Goal: Information Seeking & Learning: Learn about a topic

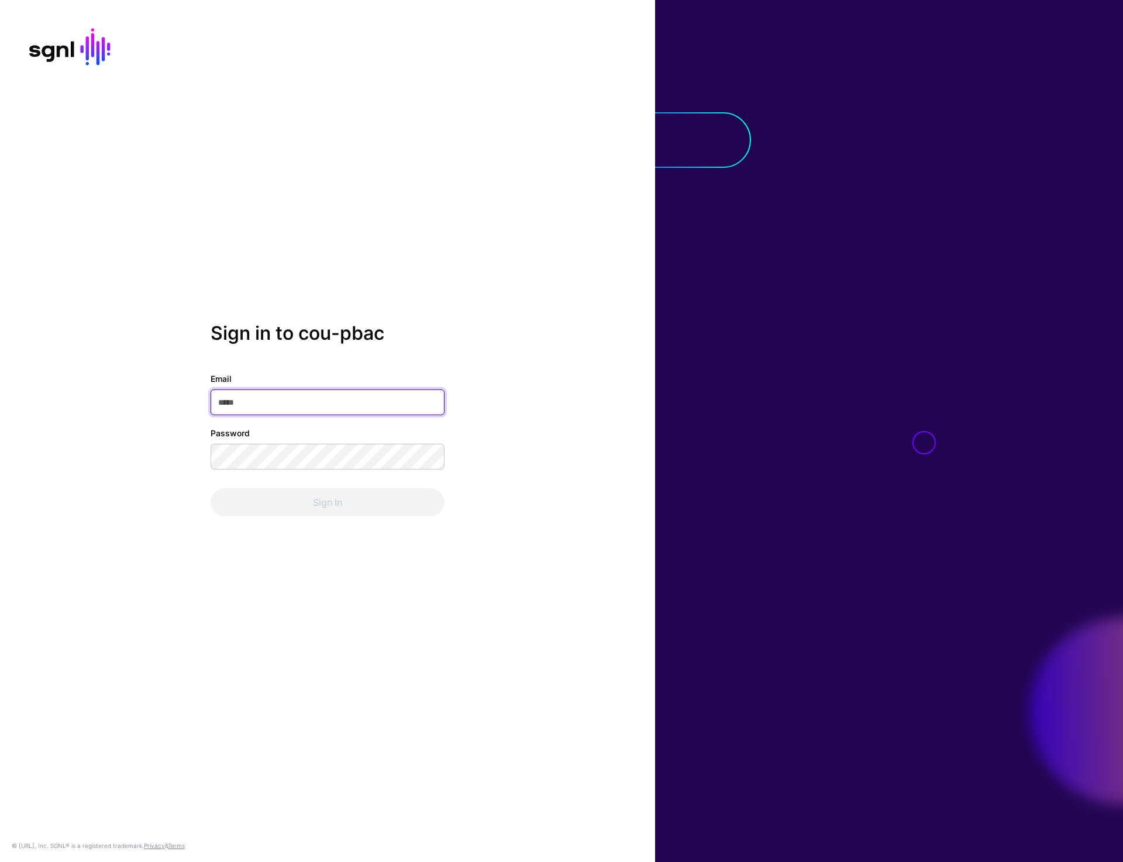
type input "**********"
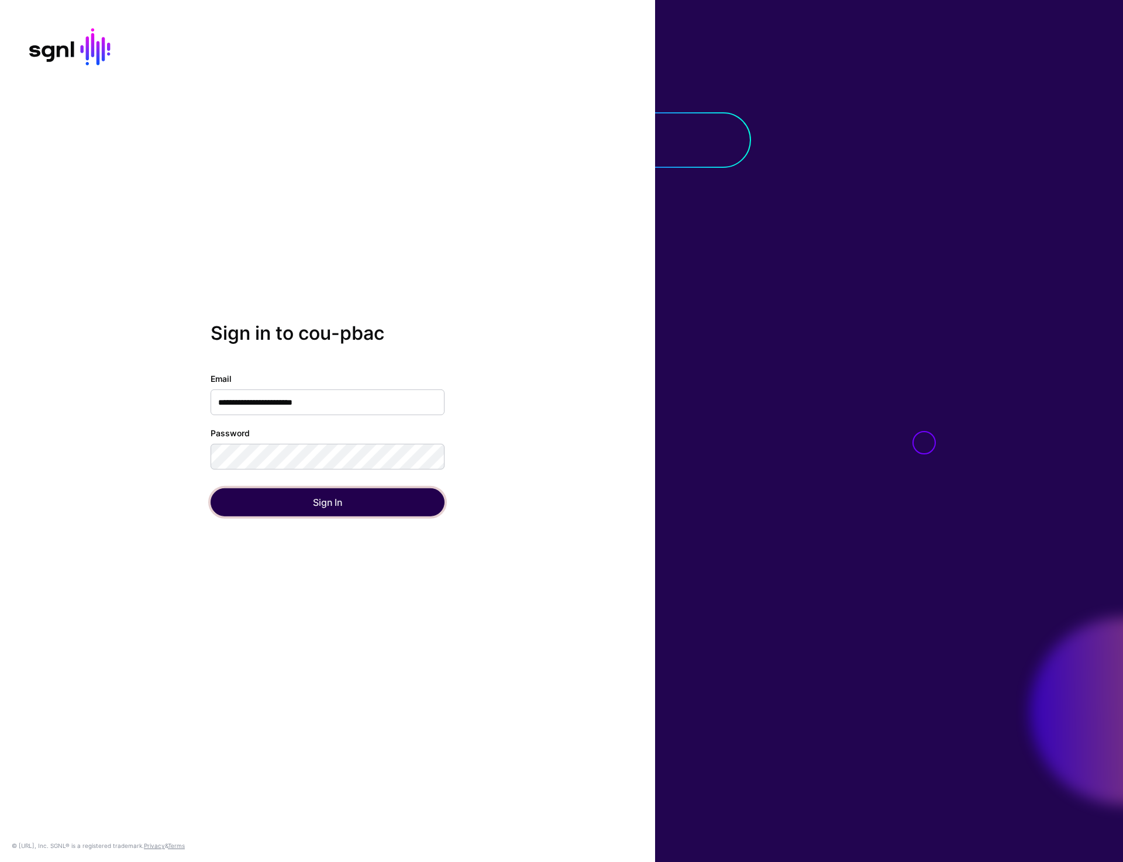
click at [326, 514] on button "Sign In" at bounding box center [328, 502] width 234 height 28
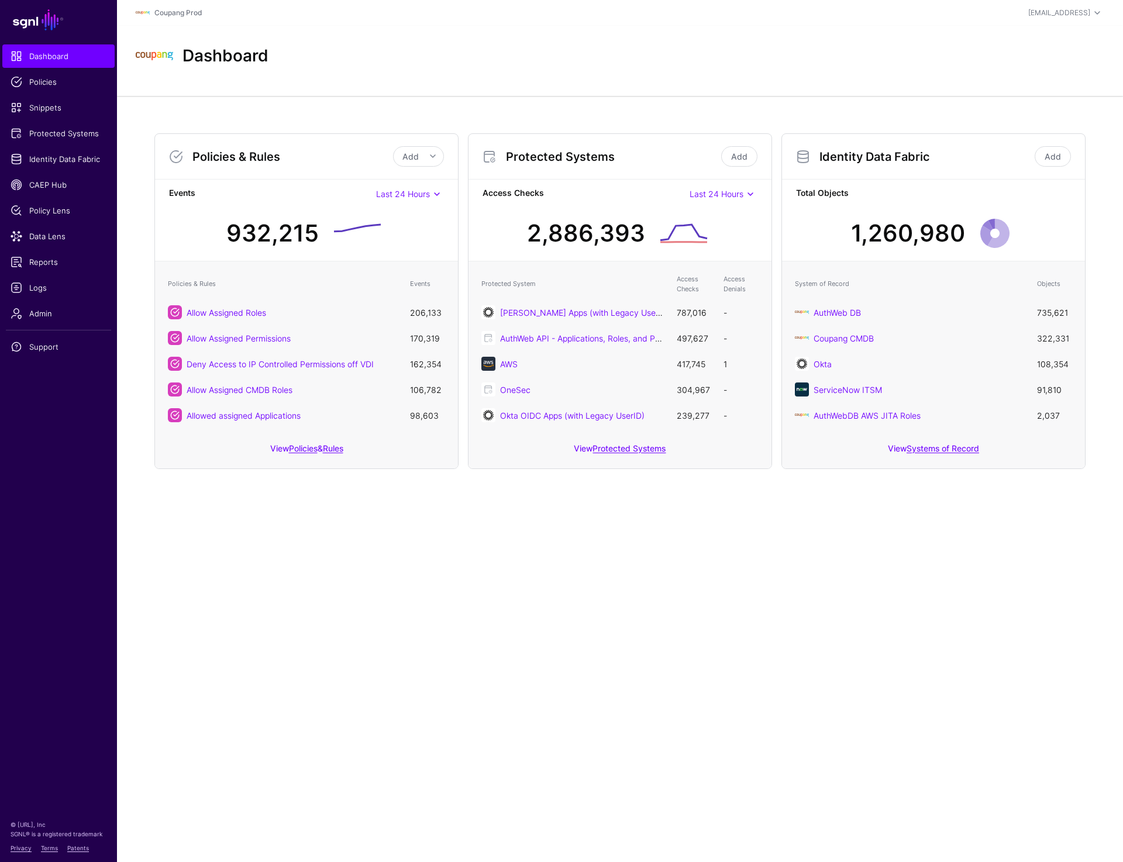
click at [460, 631] on main "SGNL Dashboard Policies Snippets Protected Systems Identity Data Fabric CAEP Hu…" at bounding box center [561, 431] width 1123 height 862
click at [47, 81] on span "Policies" at bounding box center [59, 82] width 96 height 12
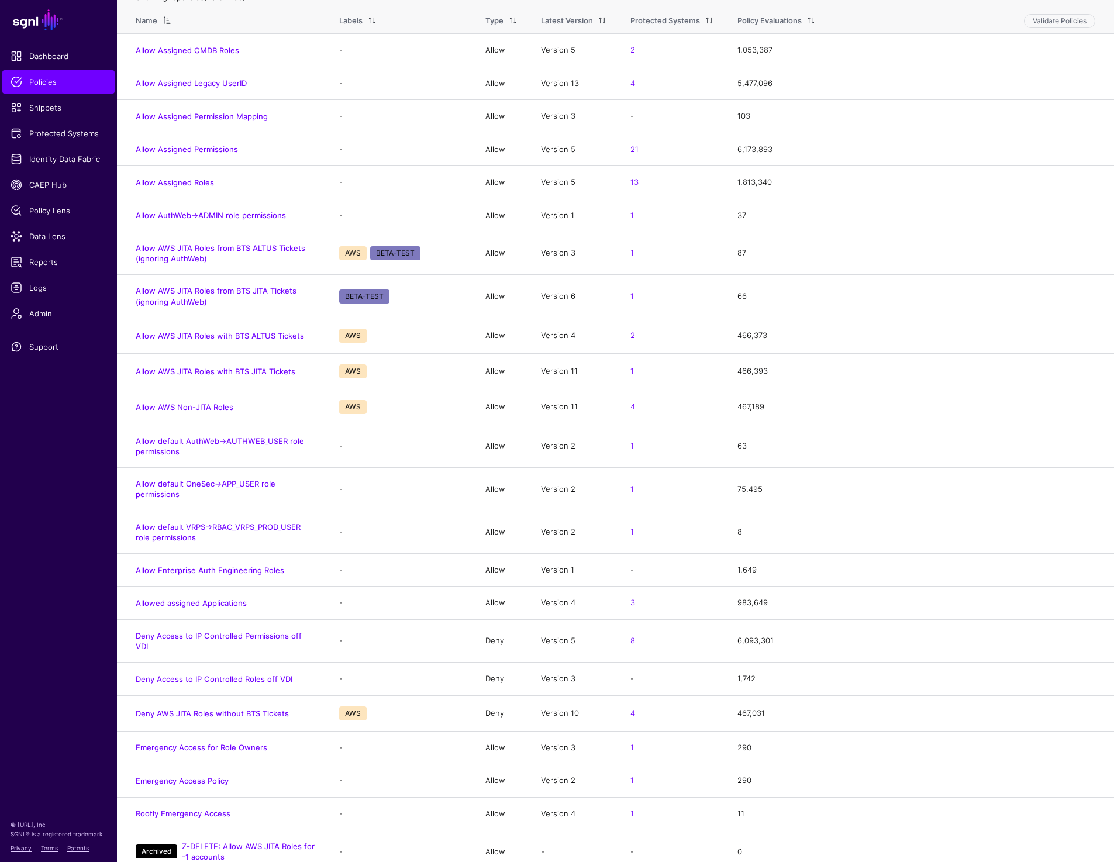
scroll to position [130, 0]
click at [173, 494] on link "Allow default OneSec->APP_USER role permissions" at bounding box center [206, 487] width 140 height 20
click at [174, 532] on link "Allow default VRPS->RBAC_VRPS_PROD_USER role permissions" at bounding box center [218, 530] width 165 height 20
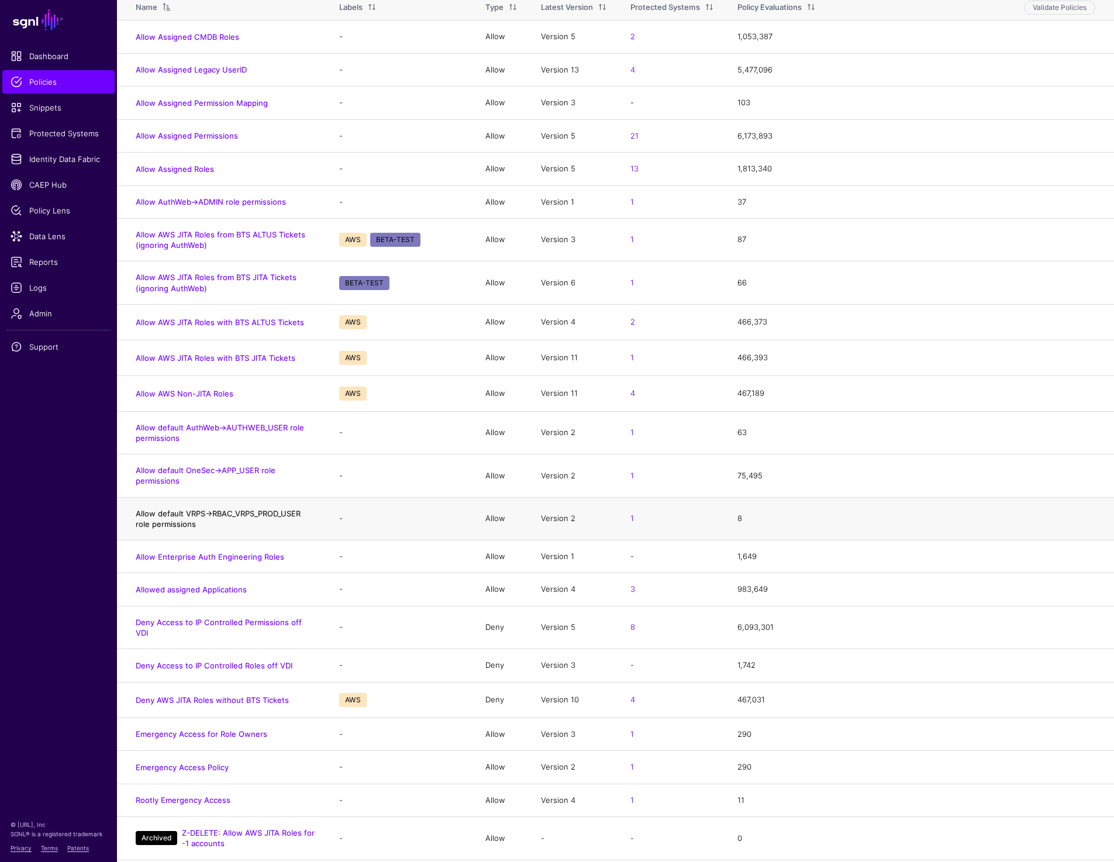
scroll to position [147, 0]
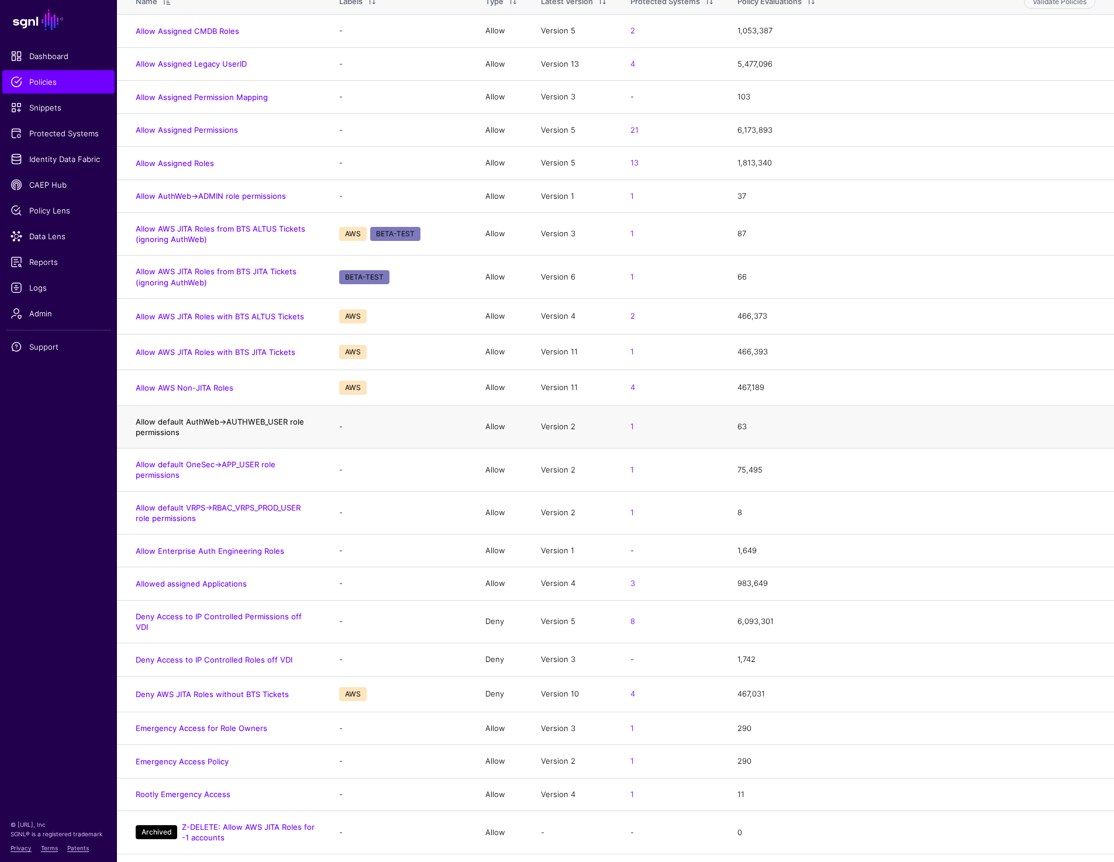
click at [190, 419] on link "Allow default AuthWeb->AUTHWEB_USER role permissions" at bounding box center [220, 427] width 168 height 20
click at [198, 465] on link "Allow default OneSec->APP_USER role permissions" at bounding box center [206, 470] width 140 height 20
click at [197, 504] on link "Allow default VRPS->RBAC_VRPS_PROD_USER role permissions" at bounding box center [218, 513] width 165 height 20
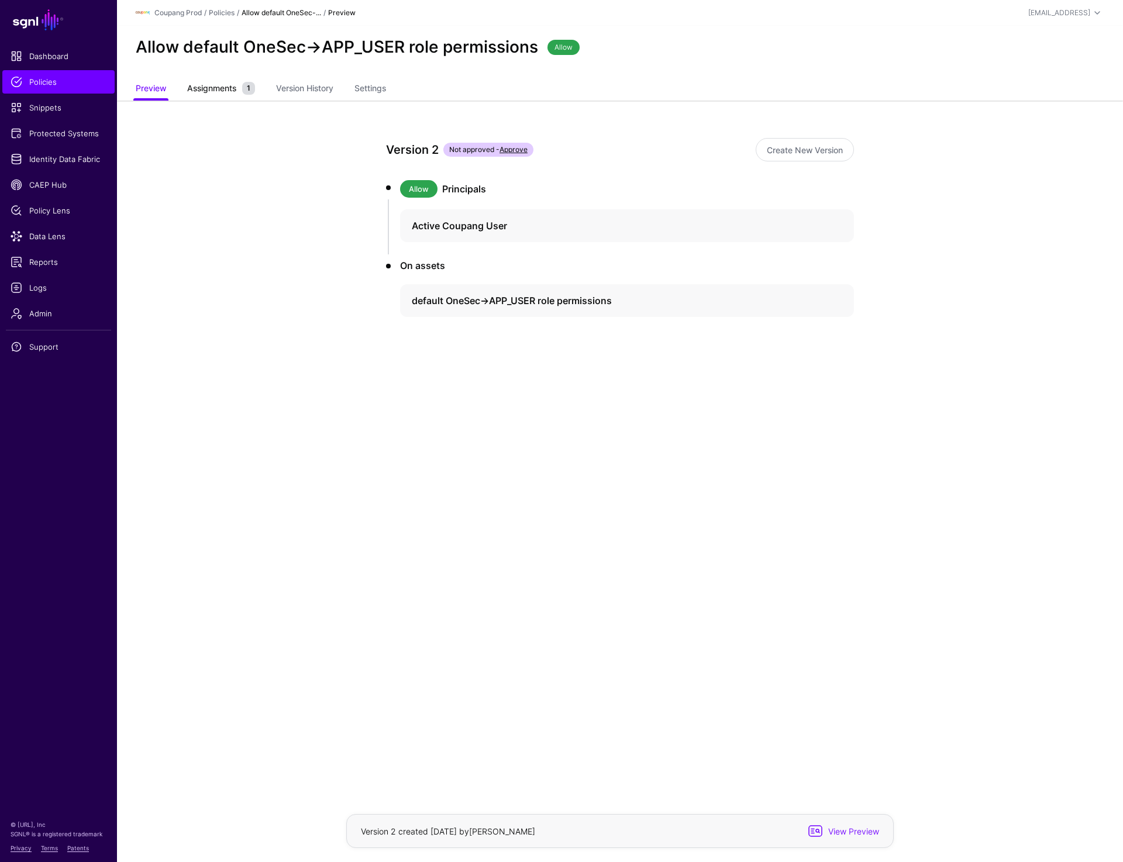
click at [225, 82] on span "Assignments" at bounding box center [211, 88] width 55 height 12
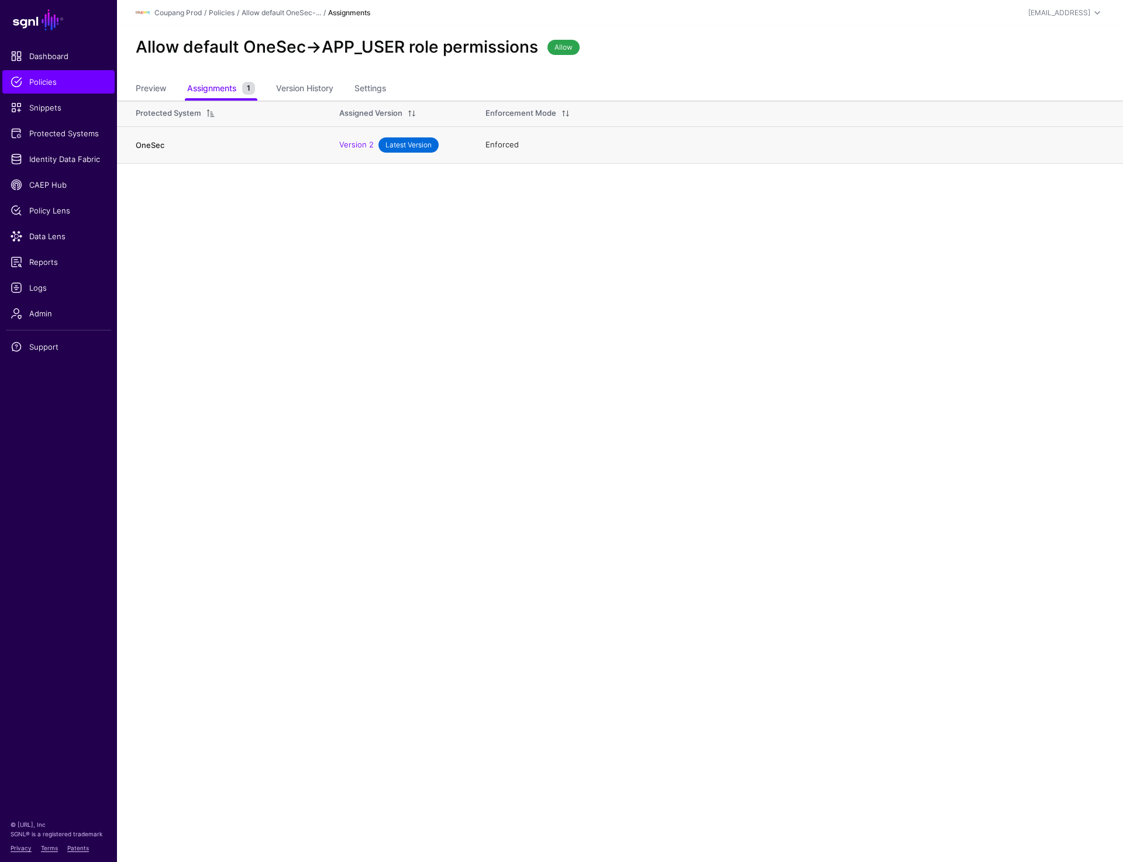
click at [154, 143] on link "OneSec" at bounding box center [150, 144] width 29 height 9
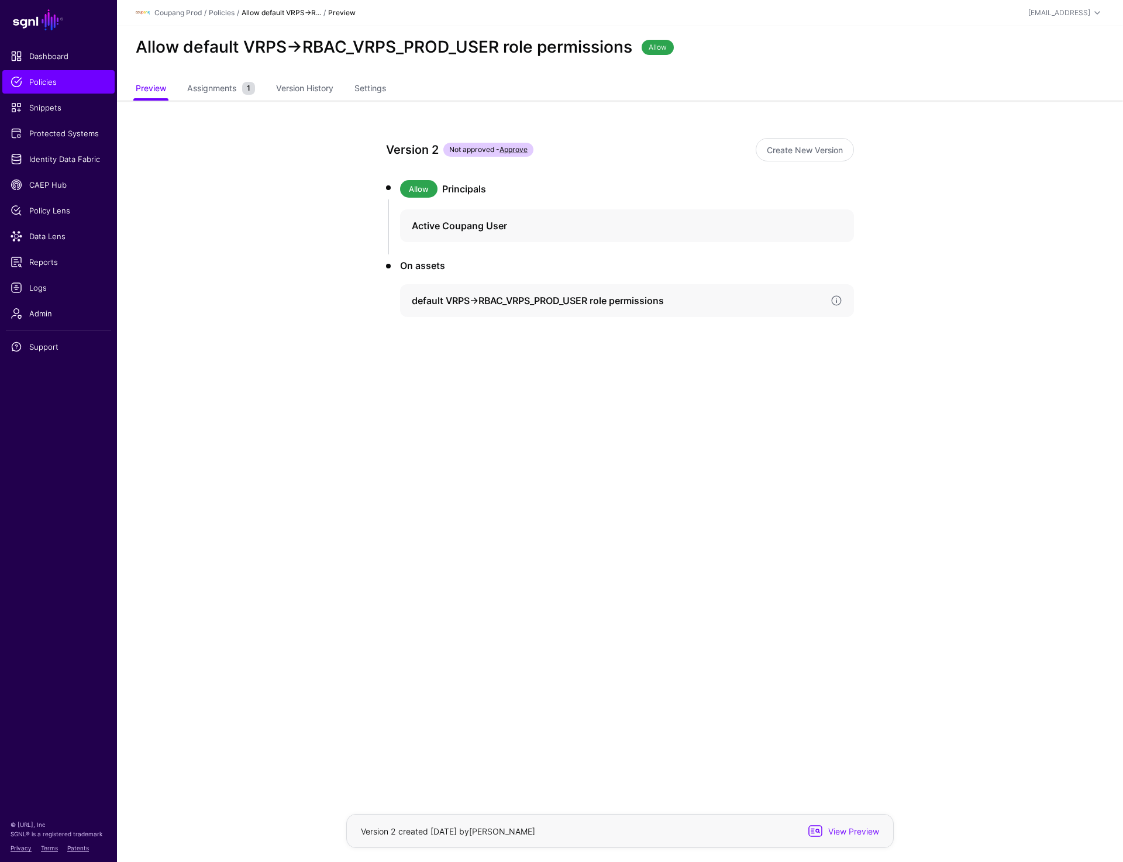
click at [799, 302] on h4 "default VRPS->RBAC_VRPS_PROD_USER role permissions" at bounding box center [616, 301] width 409 height 14
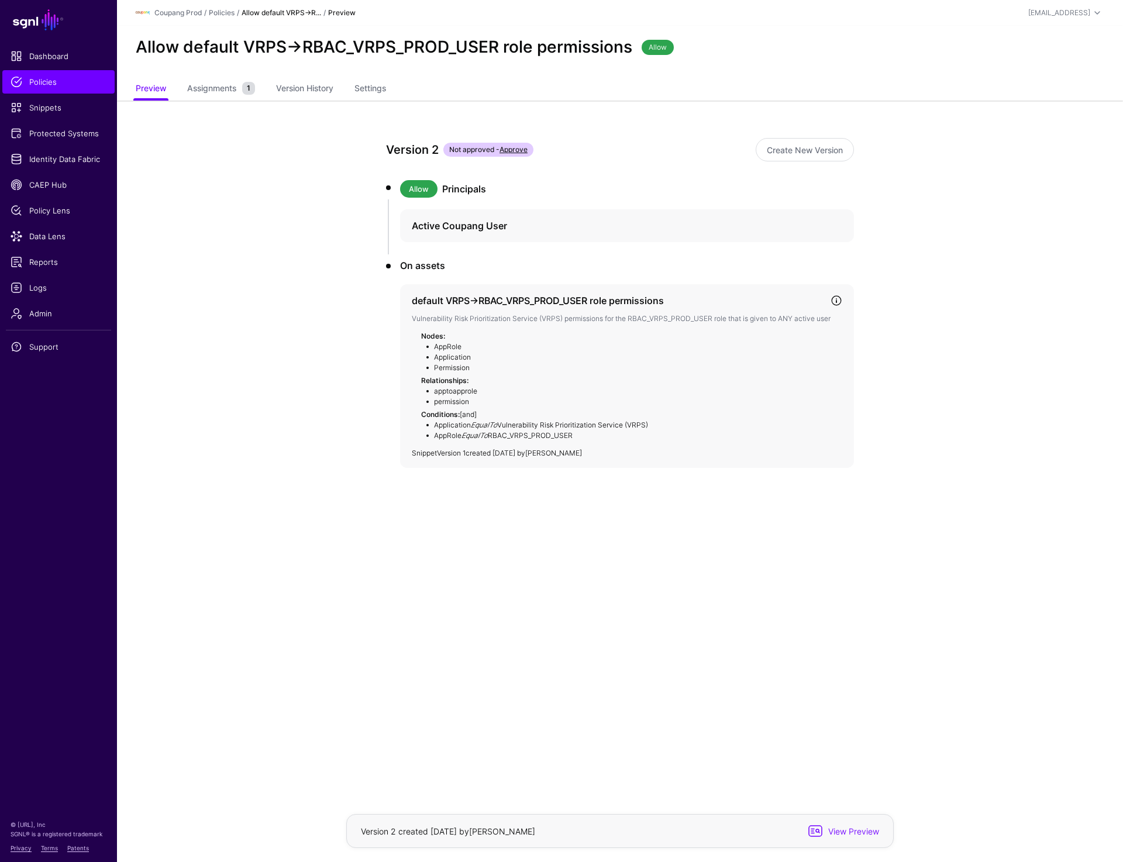
click at [452, 451] on link "Version 1" at bounding box center [451, 453] width 29 height 9
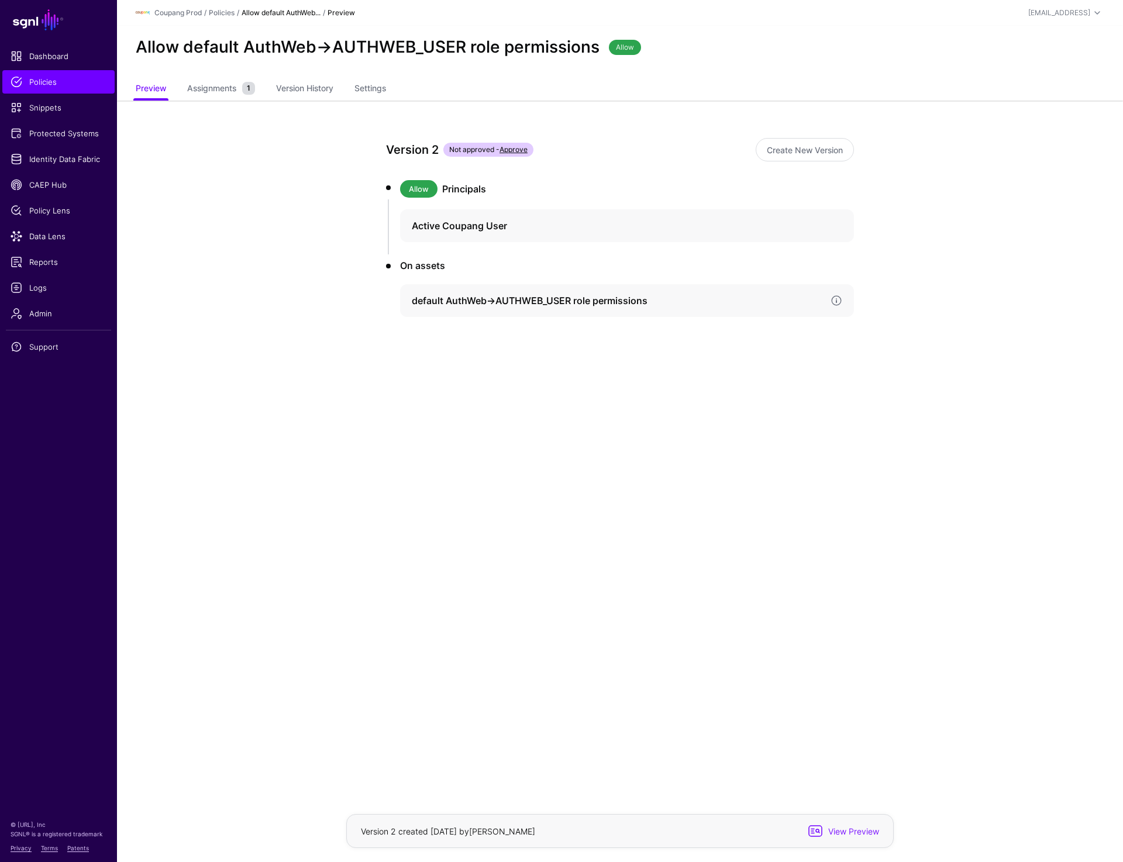
click at [571, 298] on h4 "default AuthWeb->AUTHWEB_USER role permissions" at bounding box center [616, 301] width 409 height 14
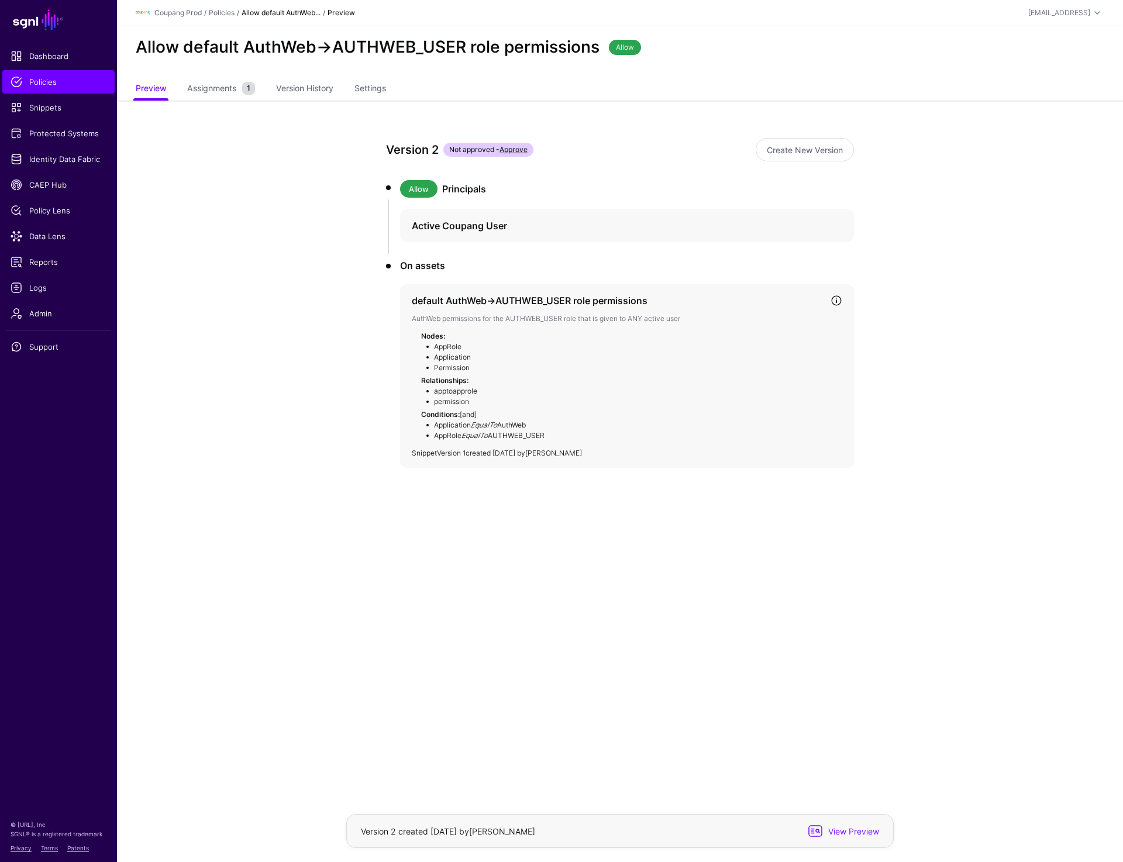
click at [455, 453] on link "Version 1" at bounding box center [451, 453] width 29 height 9
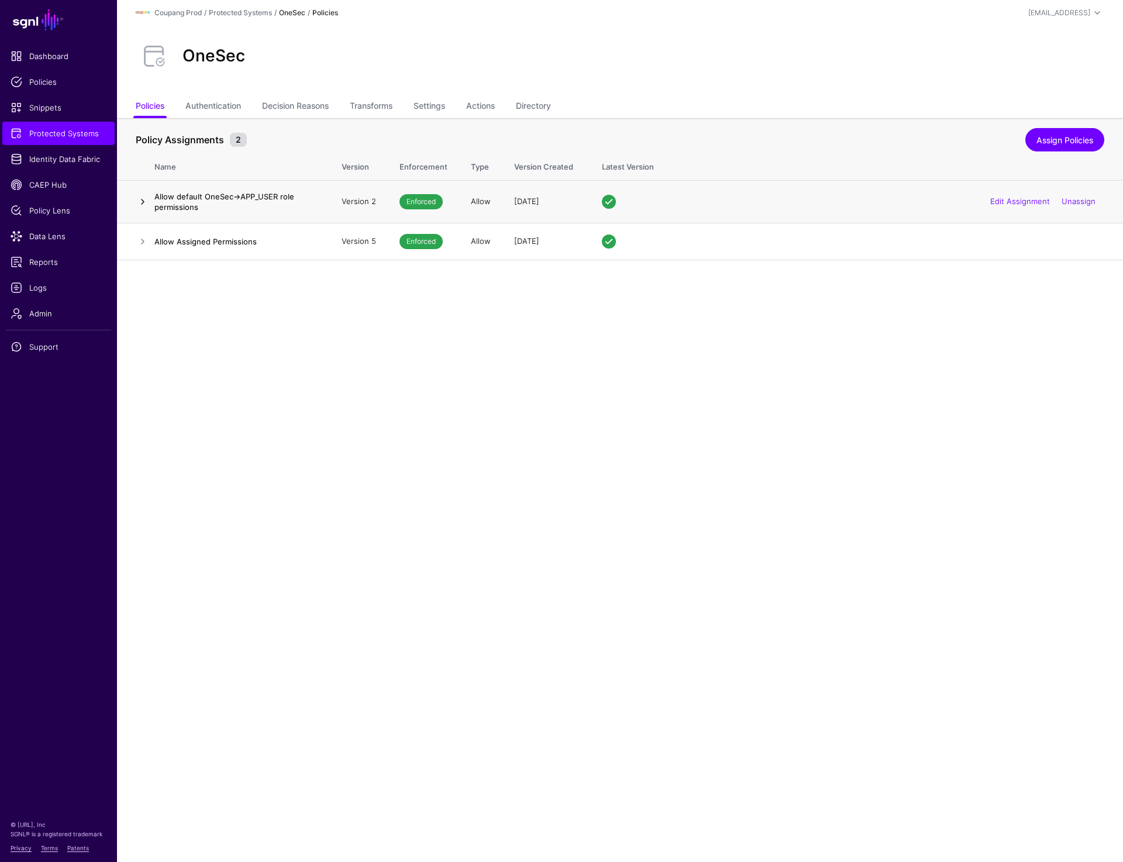
click at [136, 201] on link at bounding box center [143, 202] width 14 height 14
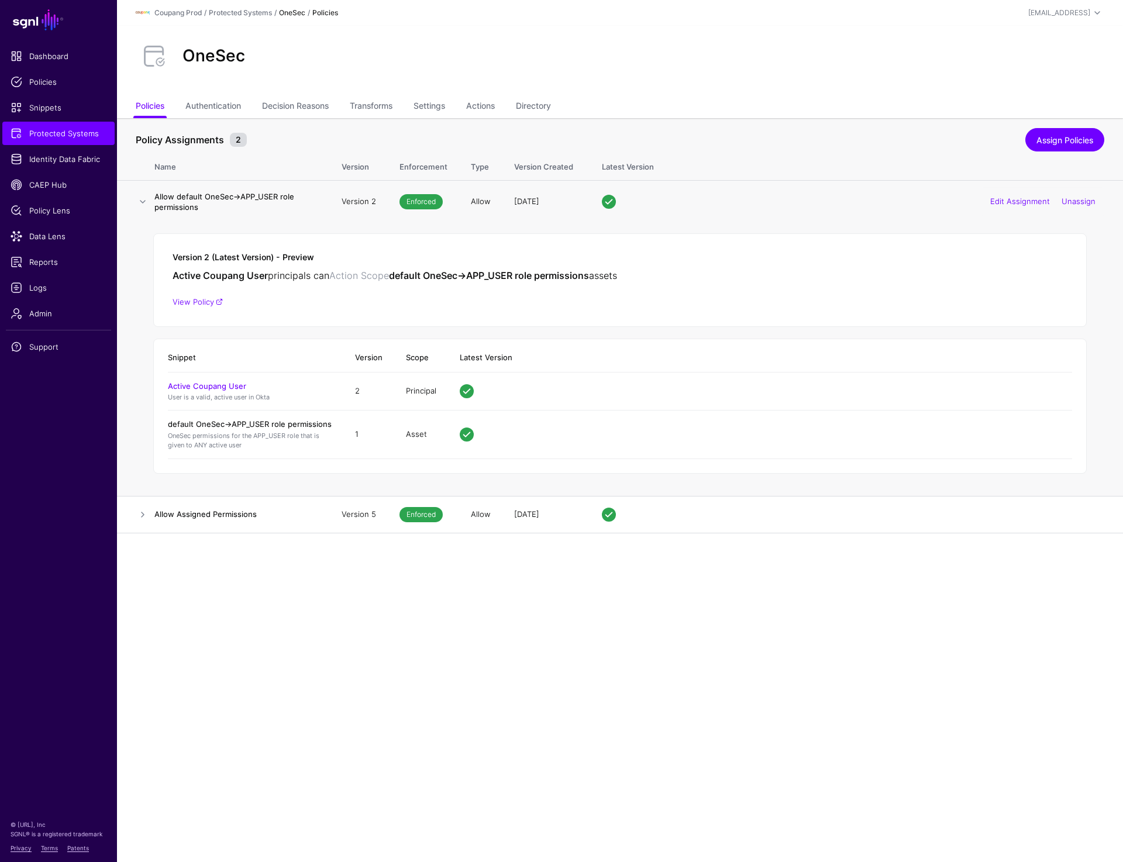
click at [267, 426] on link "default OneSec->APP_USER role permissions" at bounding box center [250, 423] width 164 height 9
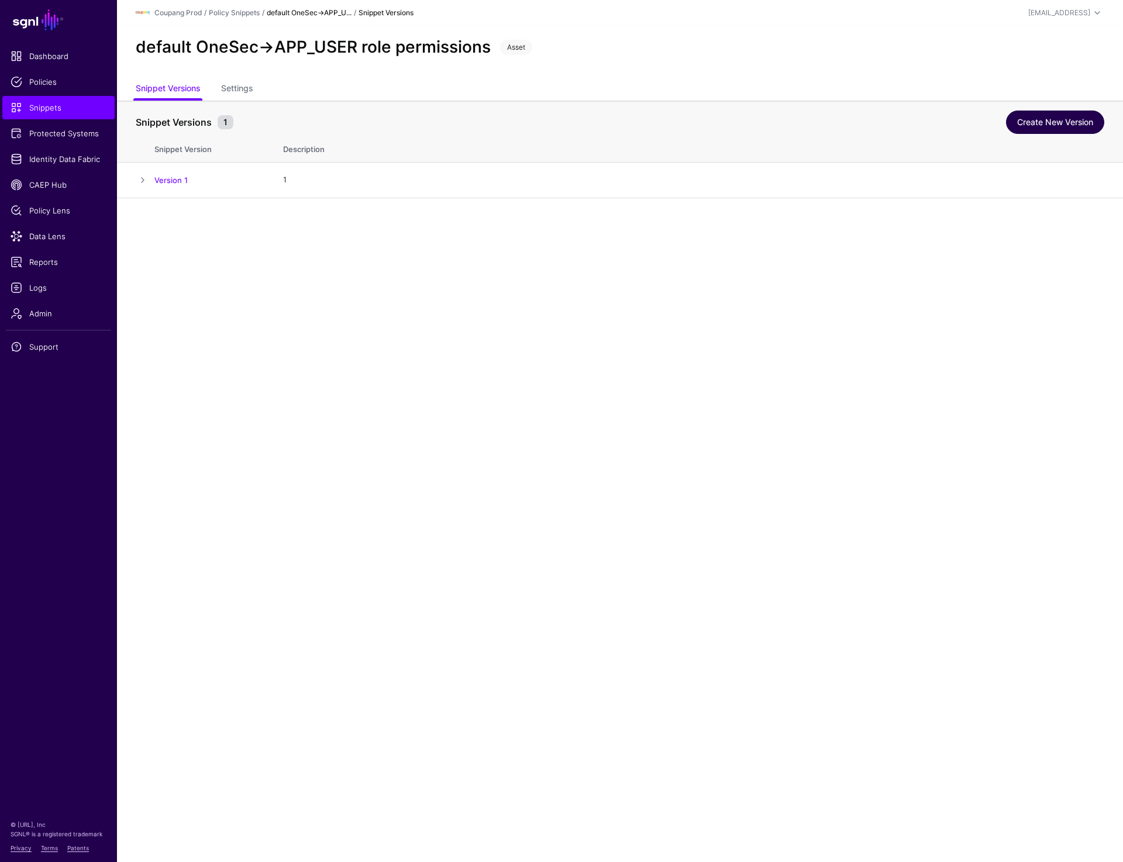
click at [1041, 127] on link "Create New Version" at bounding box center [1055, 122] width 98 height 23
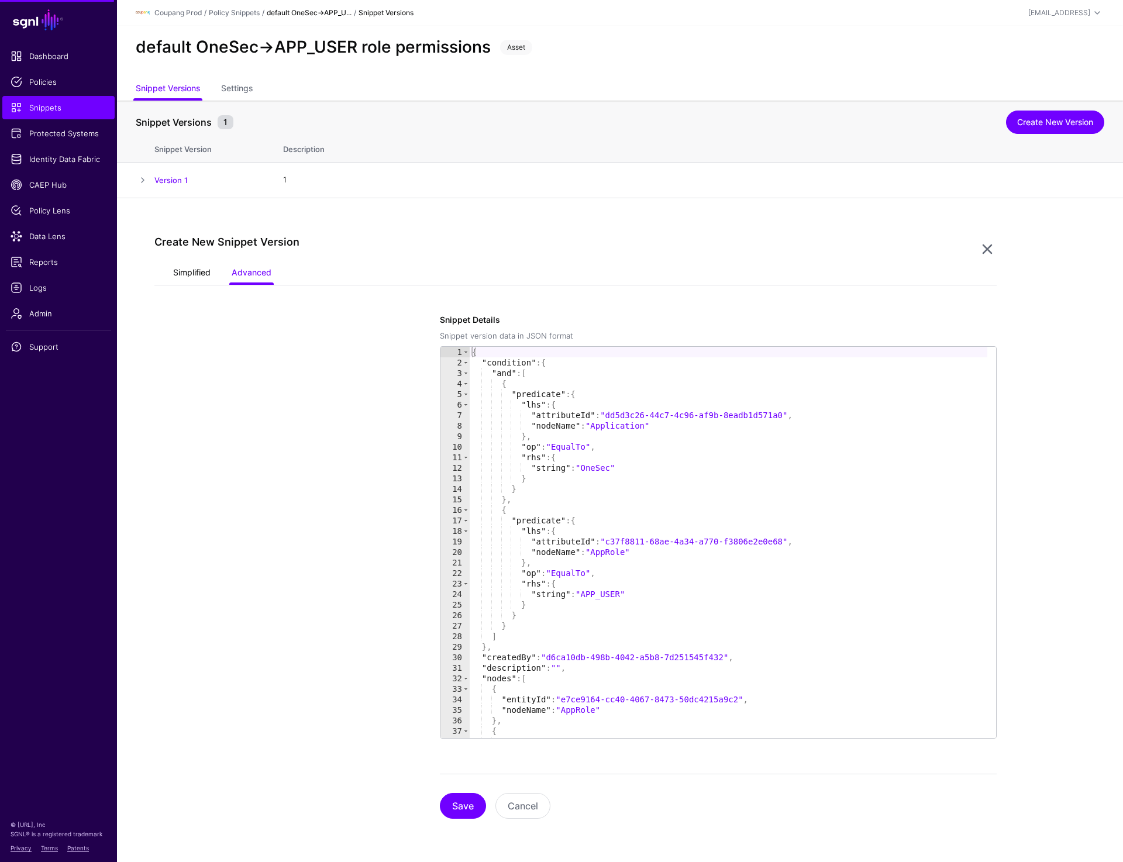
click at [185, 279] on link "Simplified" at bounding box center [191, 274] width 37 height 22
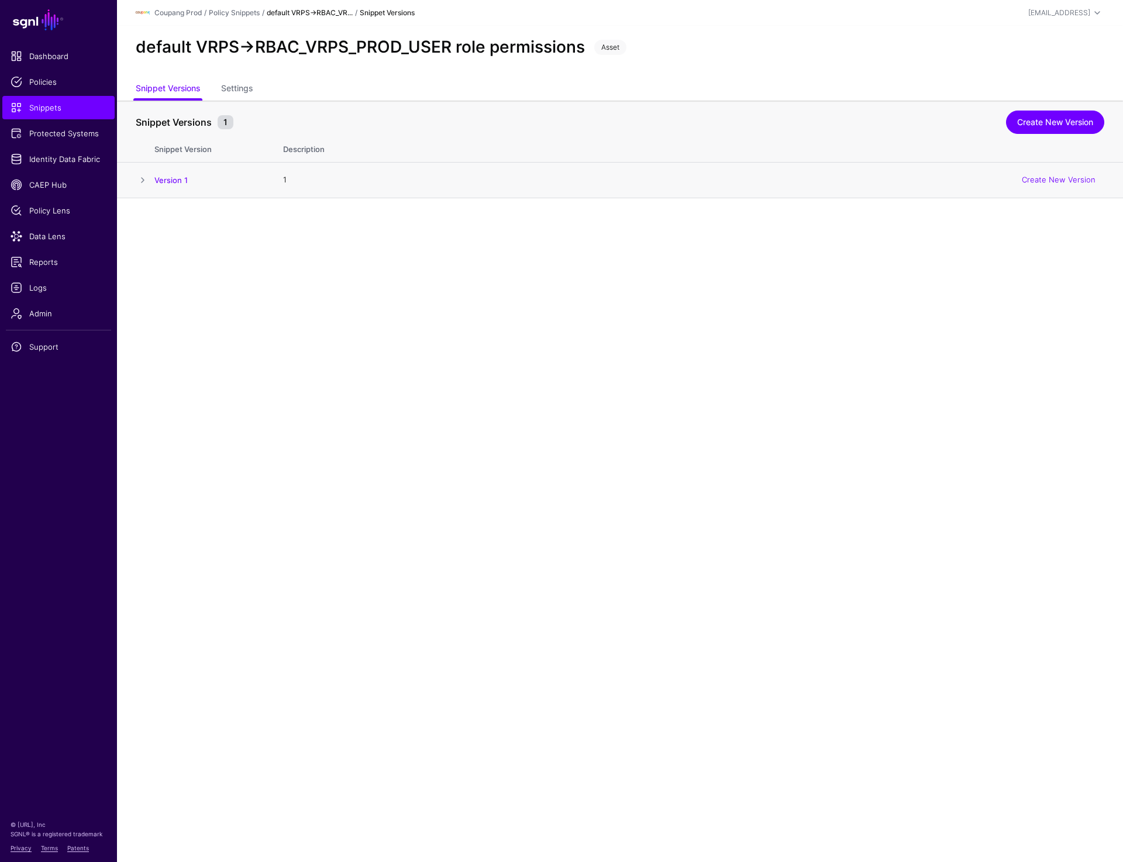
click at [168, 174] on td "Version 1" at bounding box center [212, 181] width 117 height 36
click at [168, 184] on link "Version 1" at bounding box center [170, 179] width 33 height 9
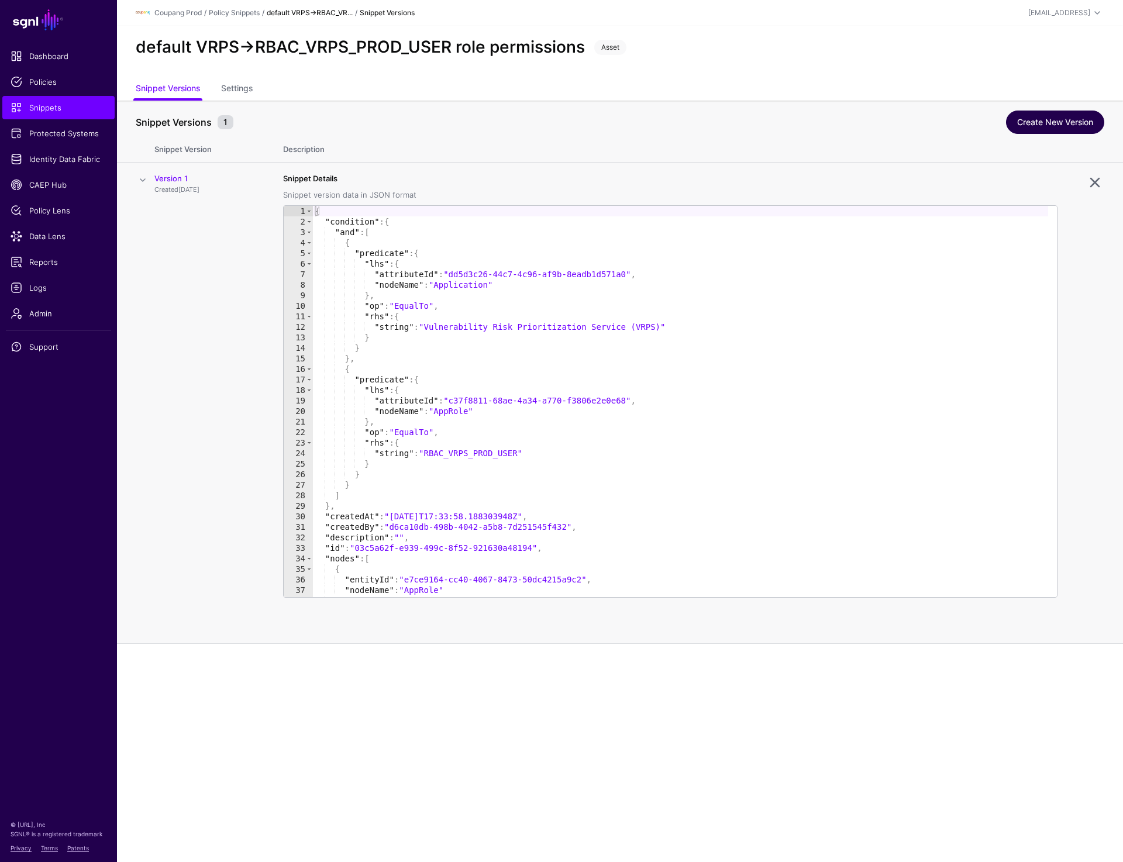
click at [1044, 125] on link "Create New Version" at bounding box center [1055, 122] width 98 height 23
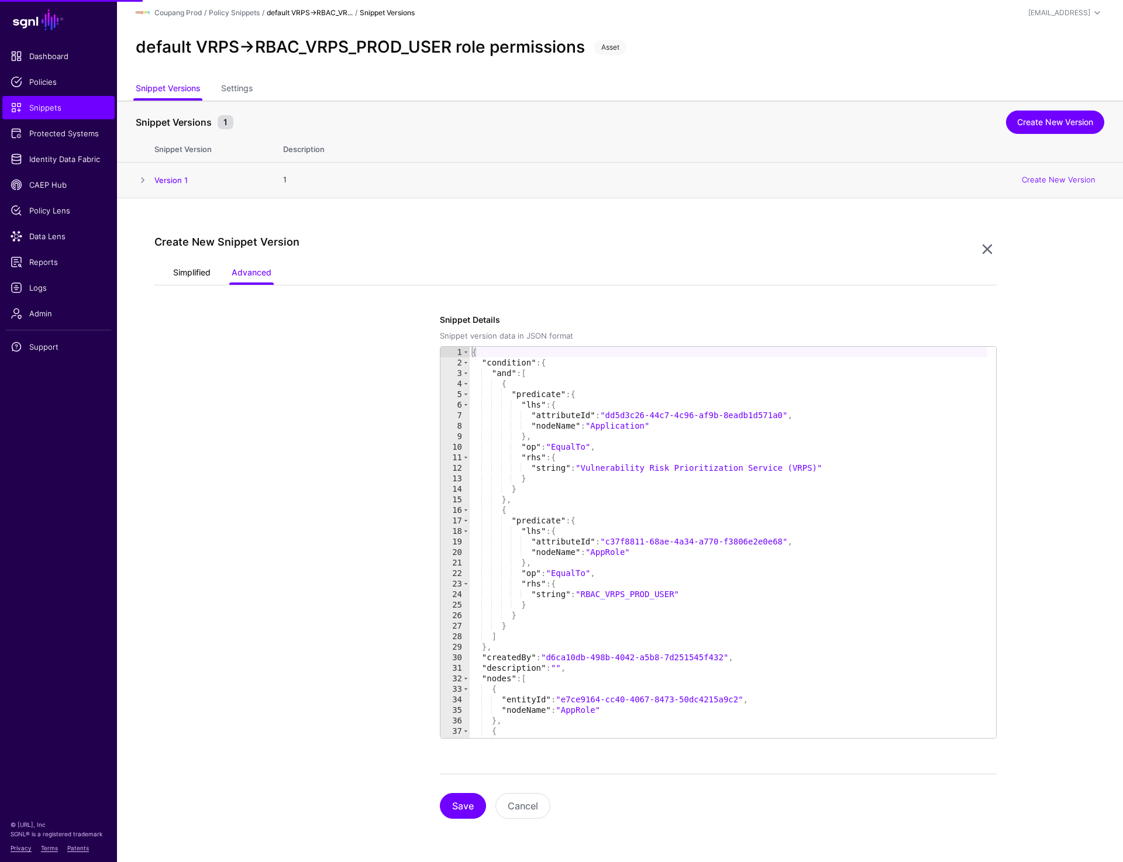
click at [194, 268] on link "Simplified" at bounding box center [191, 274] width 37 height 22
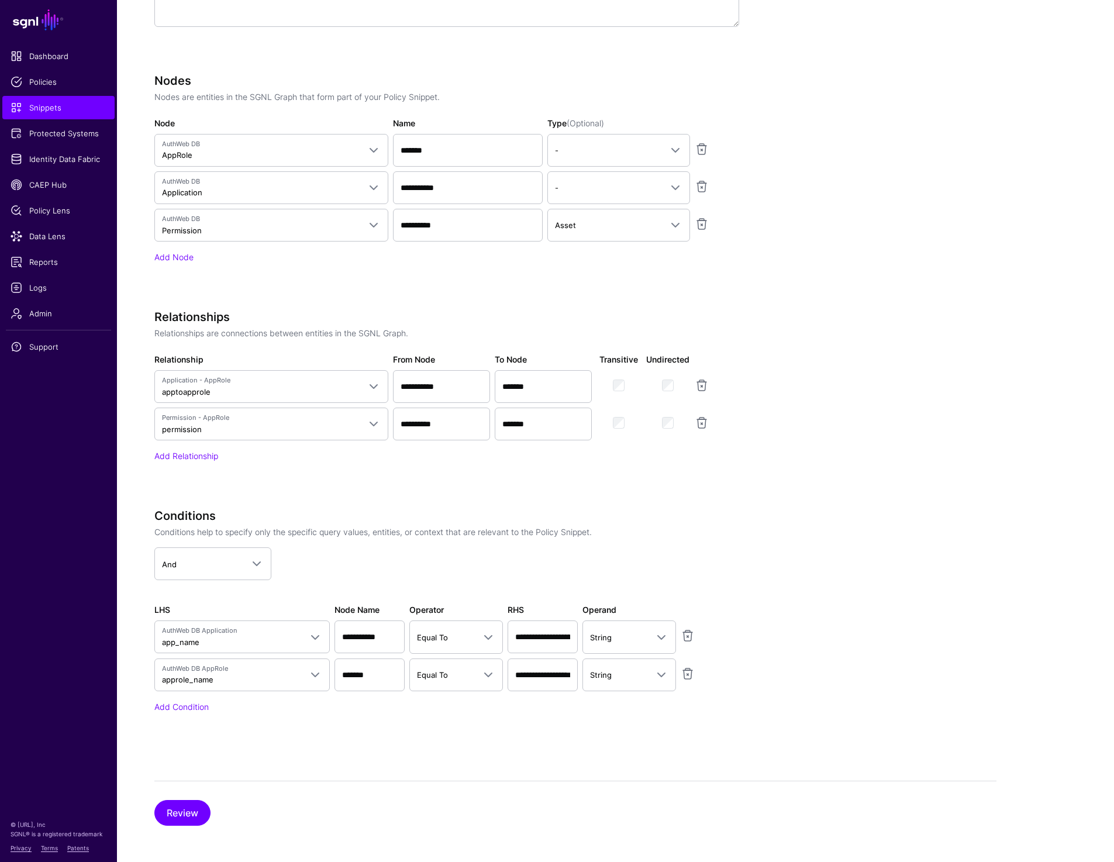
scroll to position [453, 0]
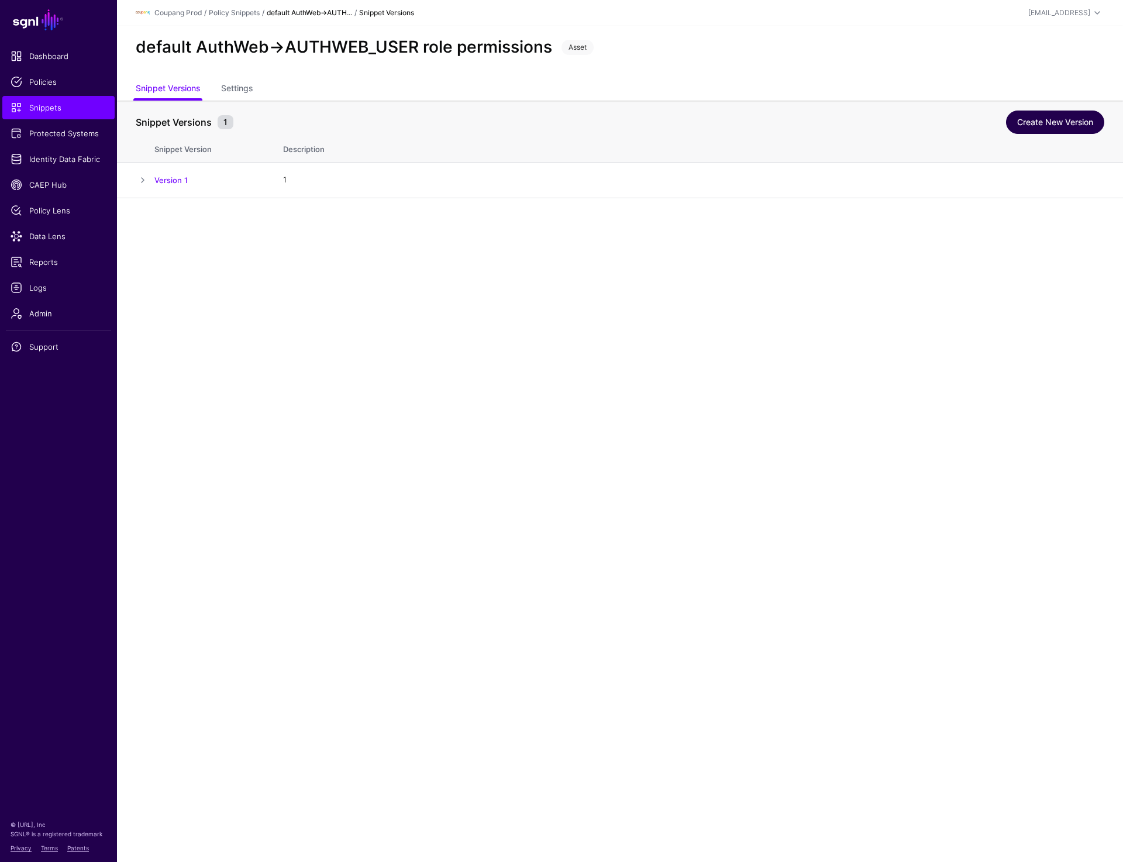
click at [1033, 131] on link "Create New Version" at bounding box center [1055, 122] width 98 height 23
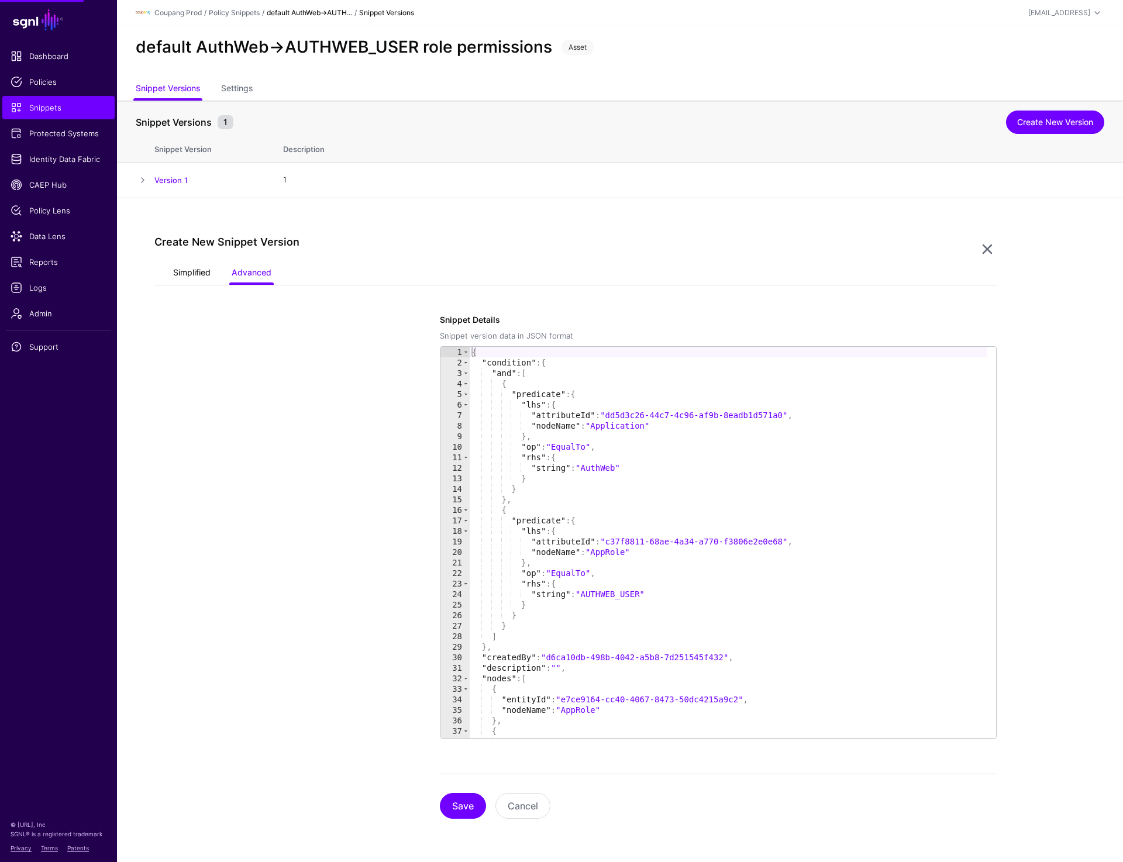
click at [192, 273] on link "Simplified" at bounding box center [191, 274] width 37 height 22
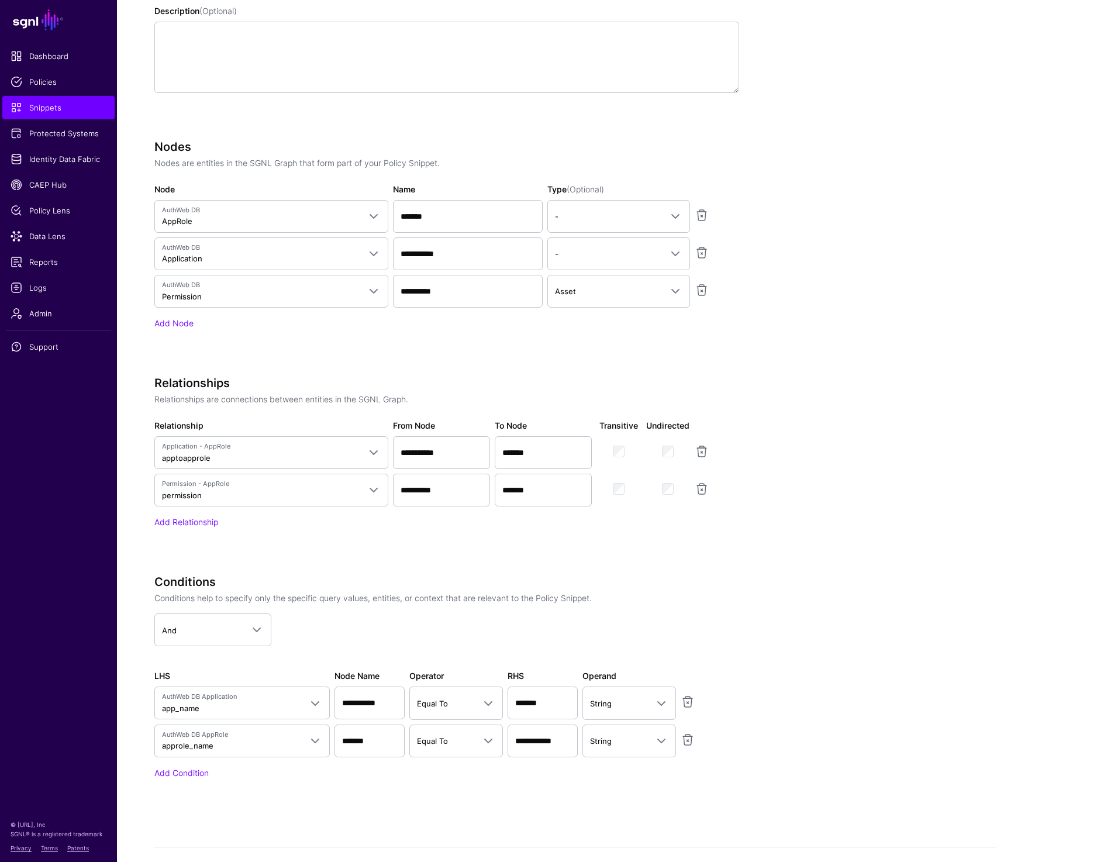
scroll to position [406, 0]
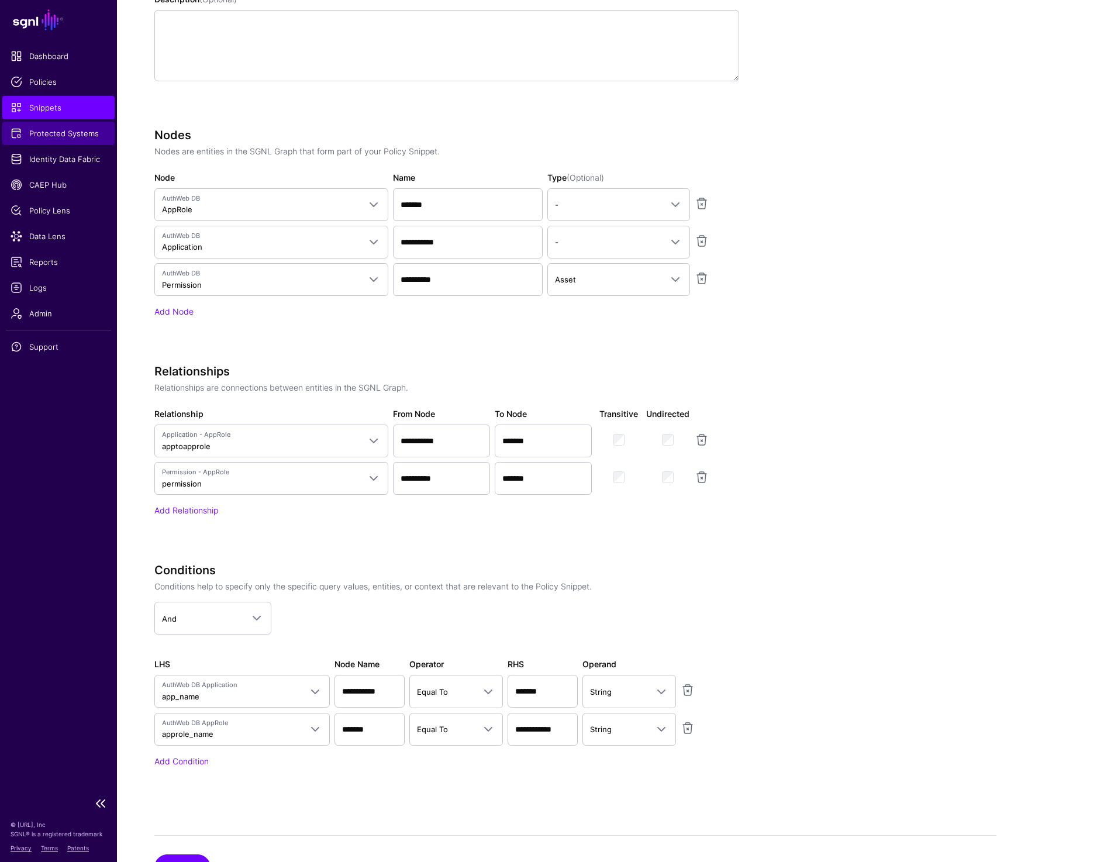
click at [42, 133] on span "Protected Systems" at bounding box center [59, 134] width 96 height 12
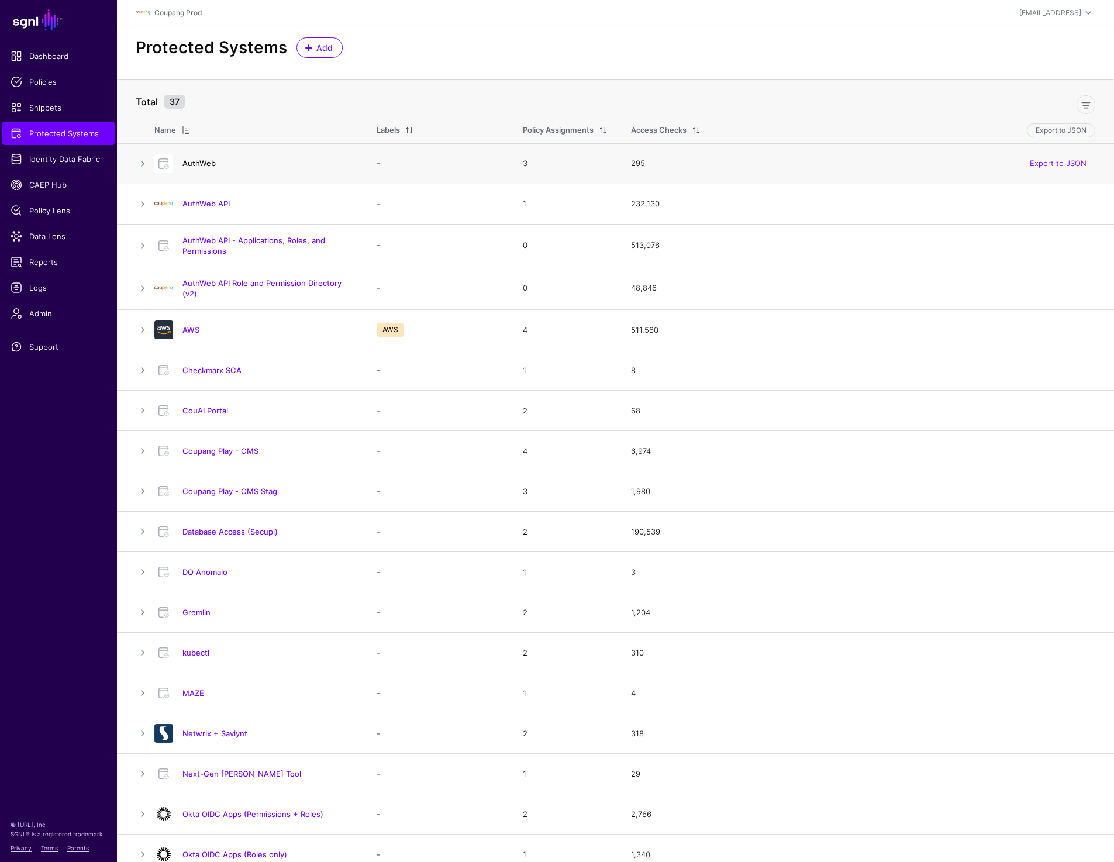
click at [206, 164] on link "AuthWeb" at bounding box center [199, 163] width 33 height 9
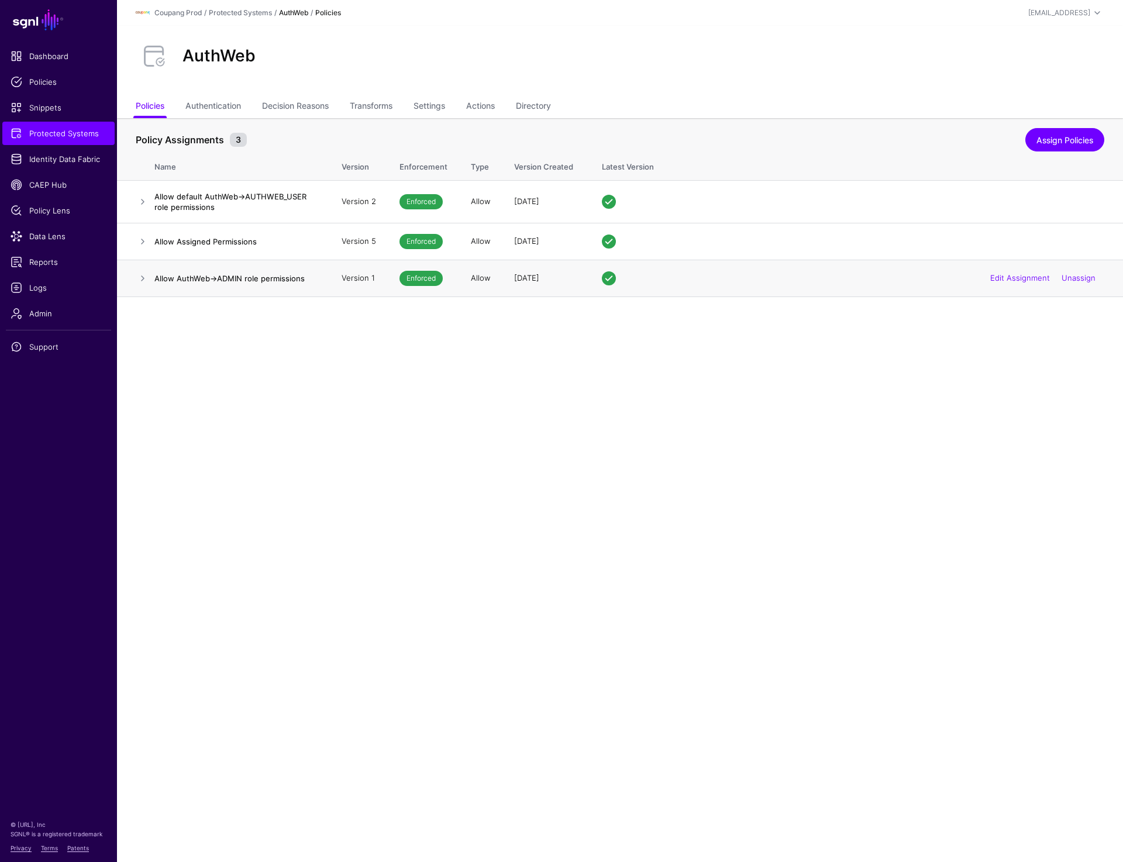
click at [179, 280] on h4 "Allow AuthWeb->ADMIN role permissions" at bounding box center [236, 278] width 164 height 11
click at [136, 278] on link at bounding box center [143, 278] width 14 height 14
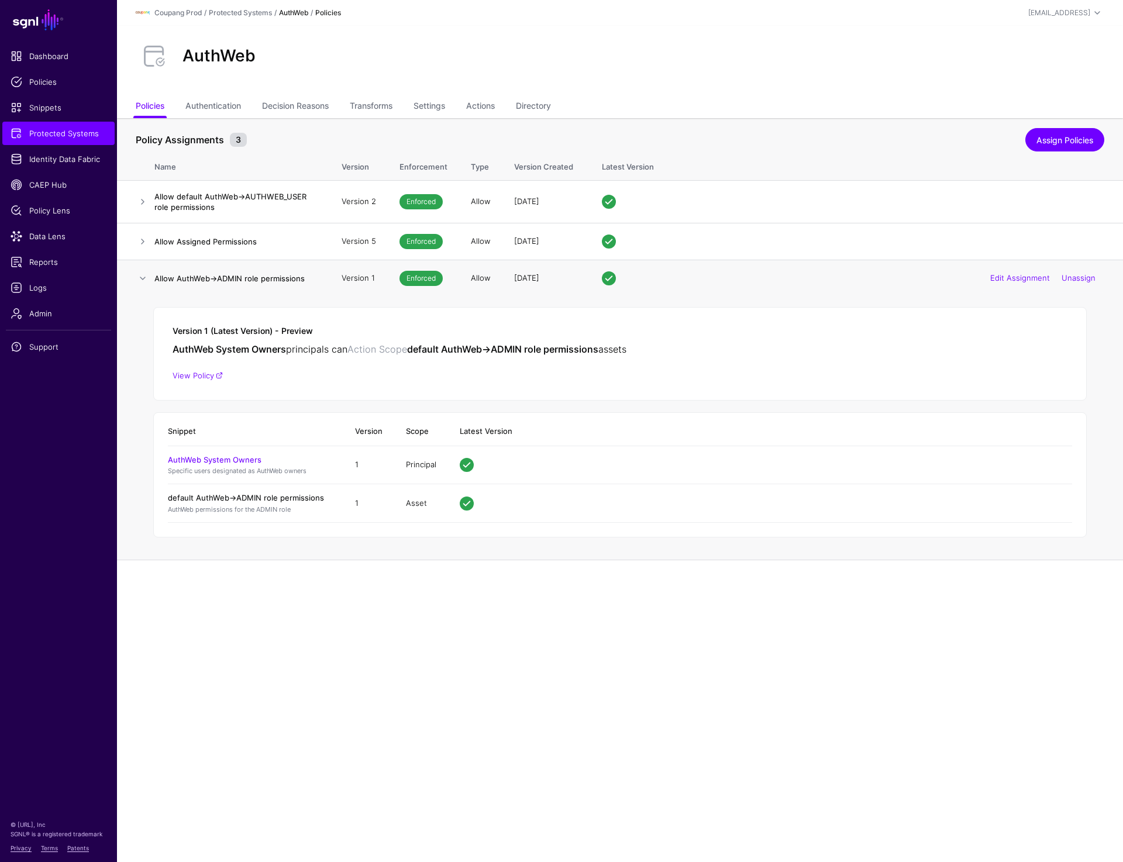
click at [244, 500] on link "default AuthWeb->ADMIN role permissions" at bounding box center [246, 497] width 156 height 9
click at [433, 105] on link "Settings" at bounding box center [430, 107] width 32 height 22
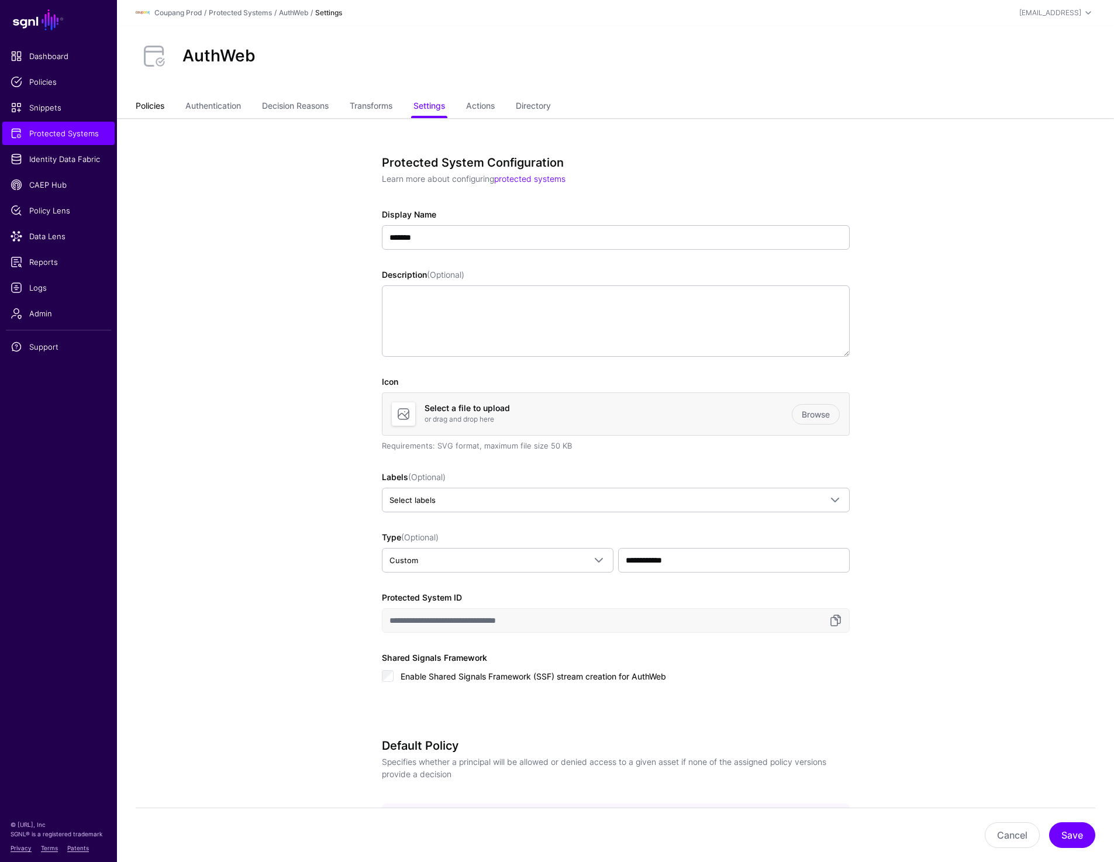
click at [147, 105] on link "Policies" at bounding box center [150, 107] width 29 height 22
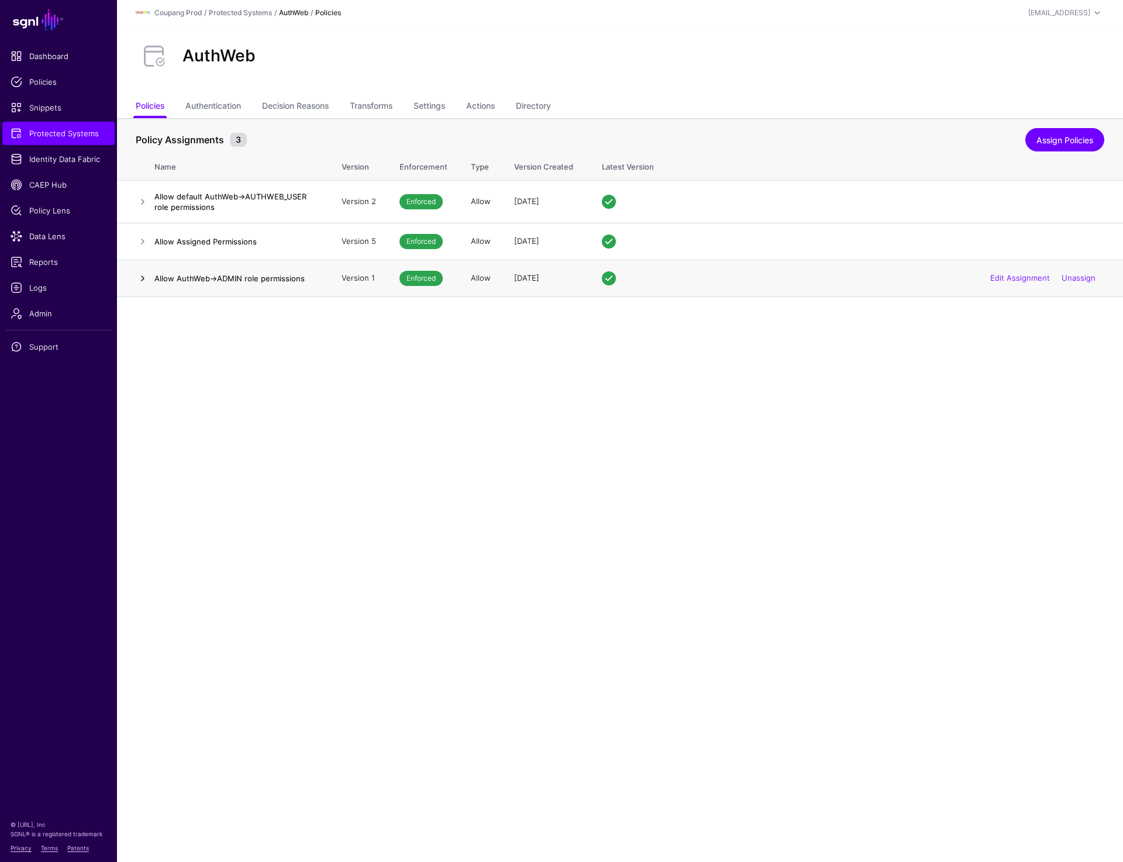
click at [137, 278] on link at bounding box center [143, 278] width 14 height 14
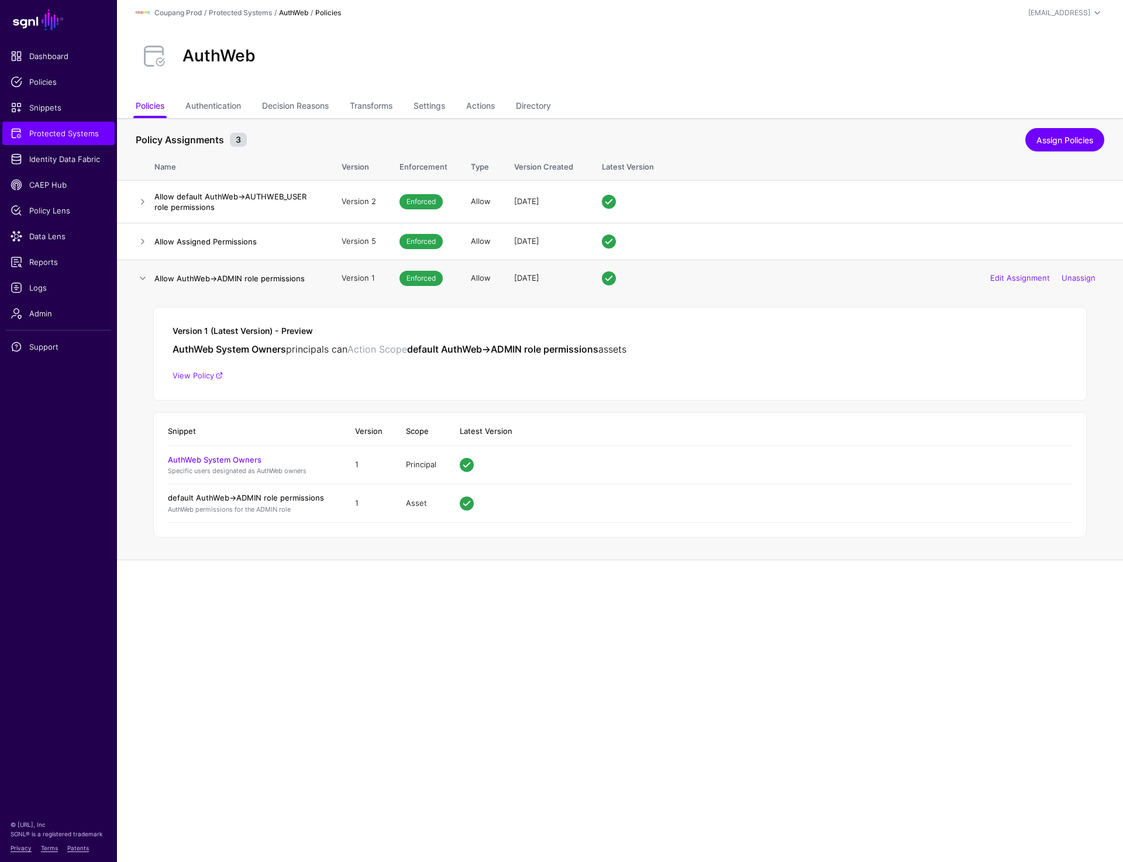
click at [247, 500] on link "default AuthWeb->ADMIN role permissions" at bounding box center [246, 497] width 156 height 9
click at [208, 457] on link "AuthWeb System Owners" at bounding box center [215, 459] width 94 height 9
click at [143, 198] on link at bounding box center [143, 202] width 14 height 14
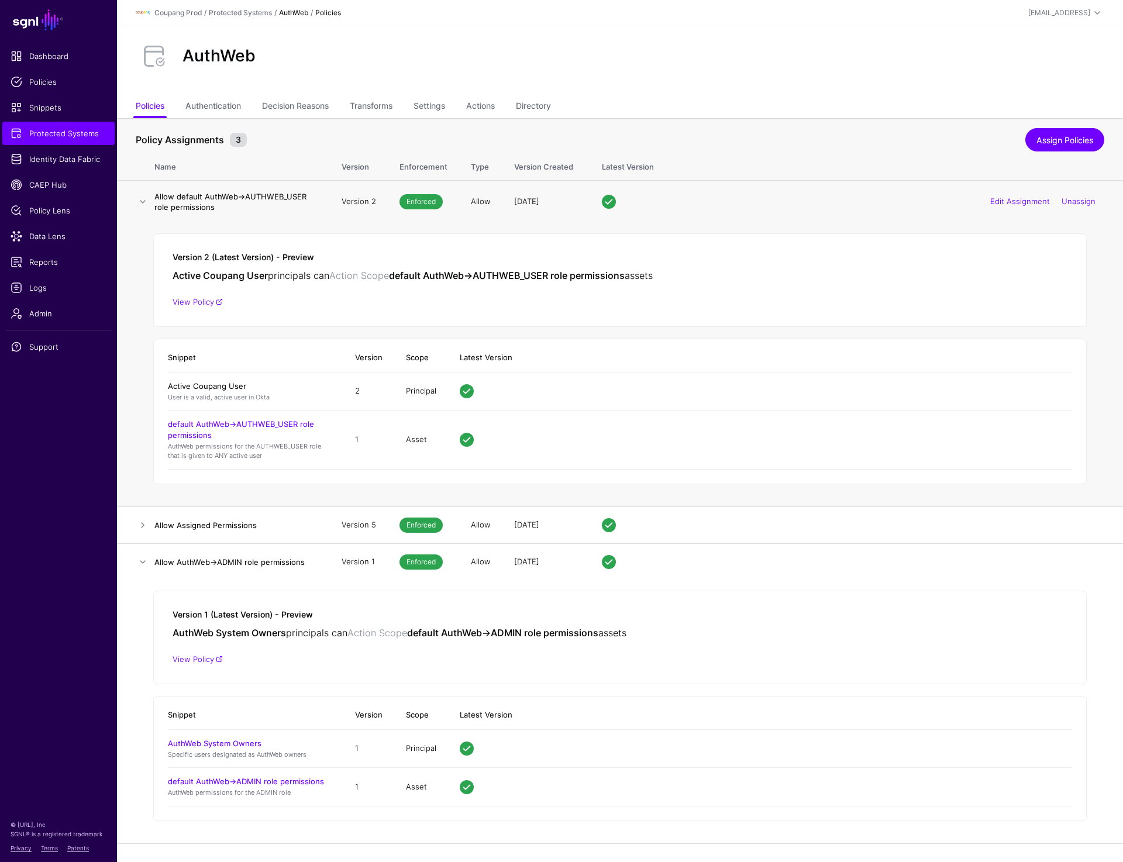
click at [202, 381] on link "Active Coupang User" at bounding box center [207, 385] width 78 height 9
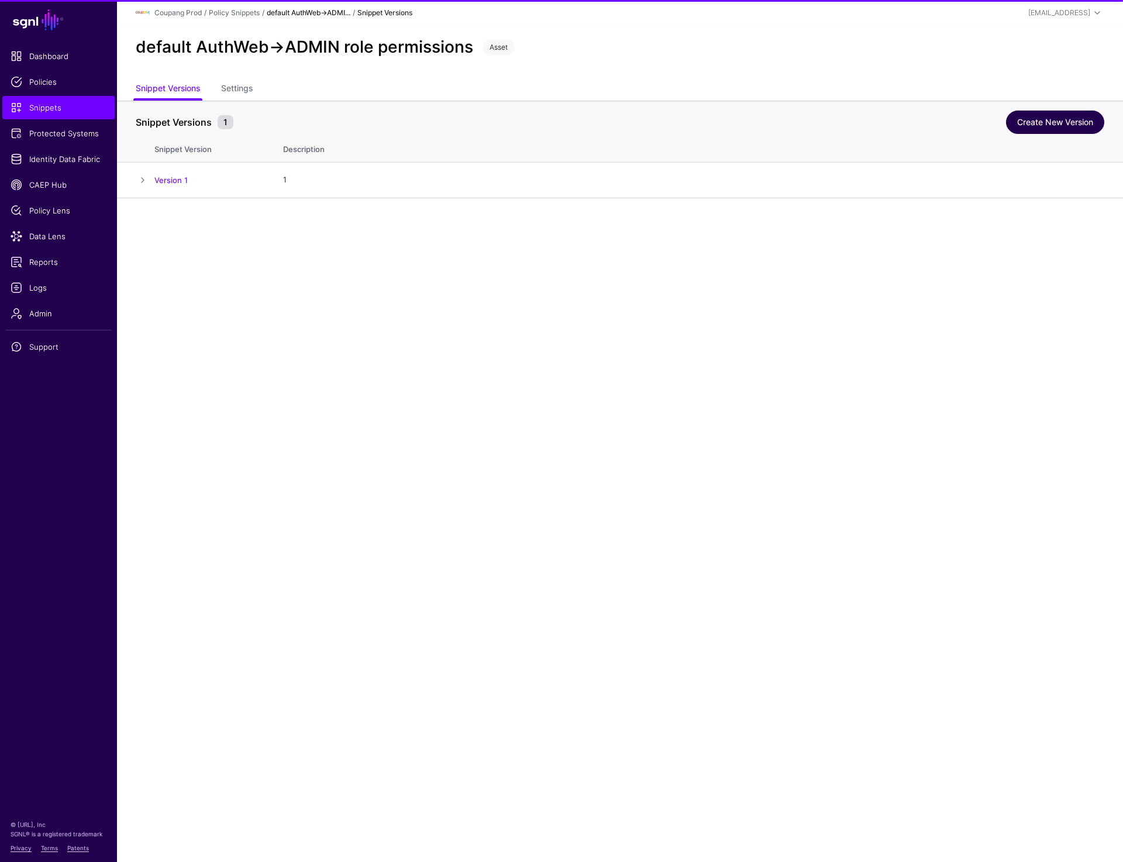
click at [1067, 128] on link "Create New Version" at bounding box center [1055, 122] width 98 height 23
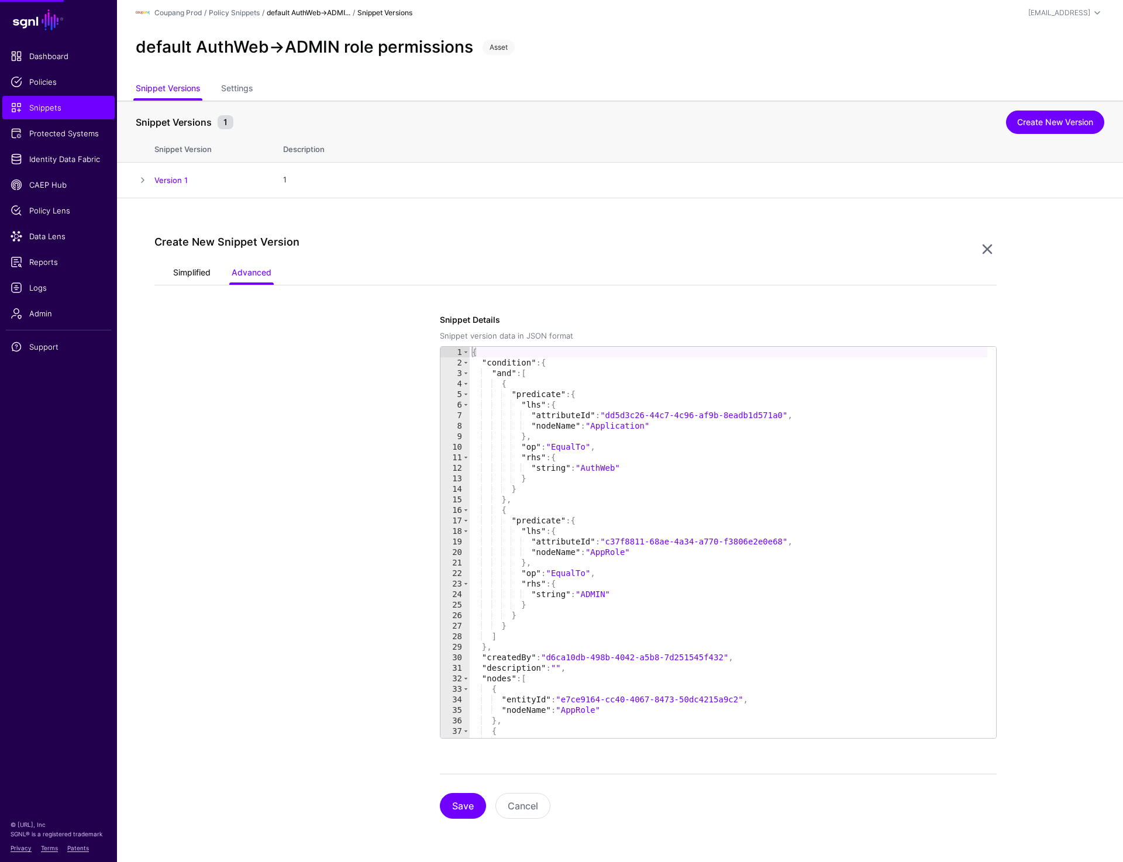
click at [198, 279] on link "Simplified" at bounding box center [191, 274] width 37 height 22
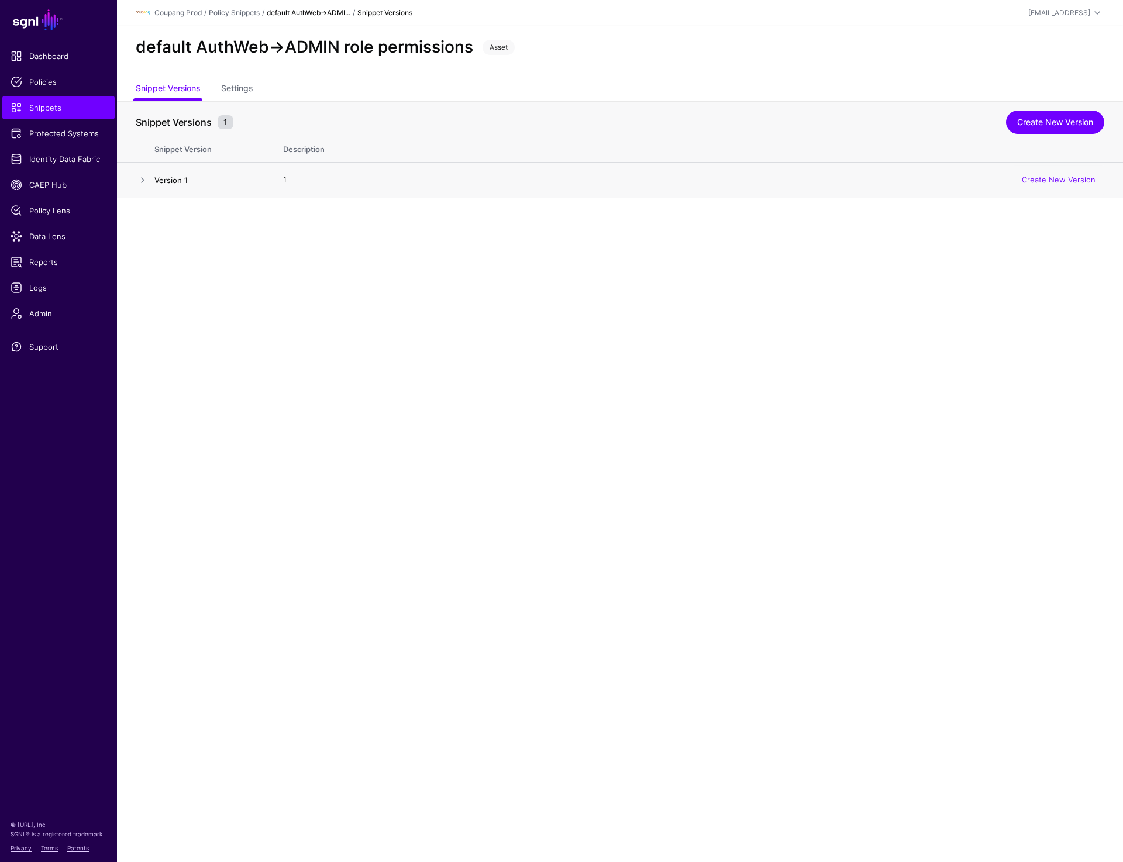
click at [170, 180] on link "Version 1" at bounding box center [170, 179] width 33 height 9
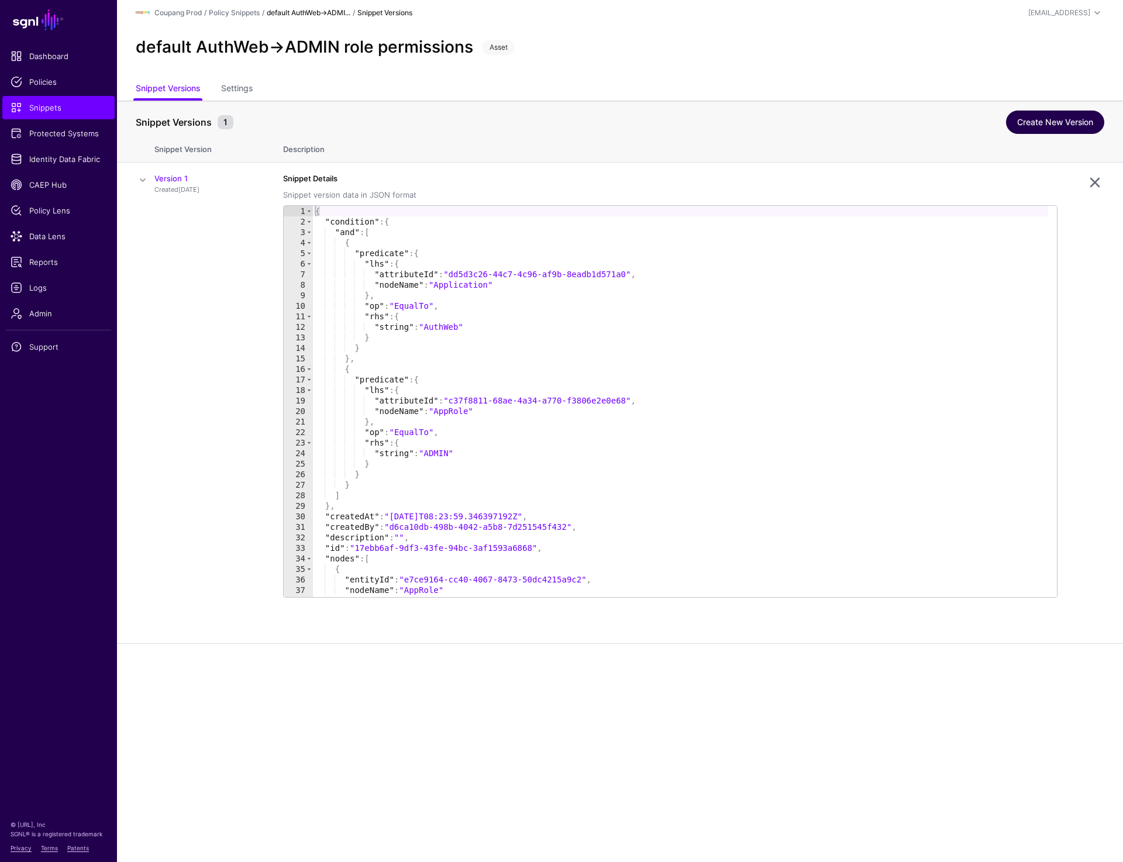
click at [1066, 129] on link "Create New Version" at bounding box center [1055, 122] width 98 height 23
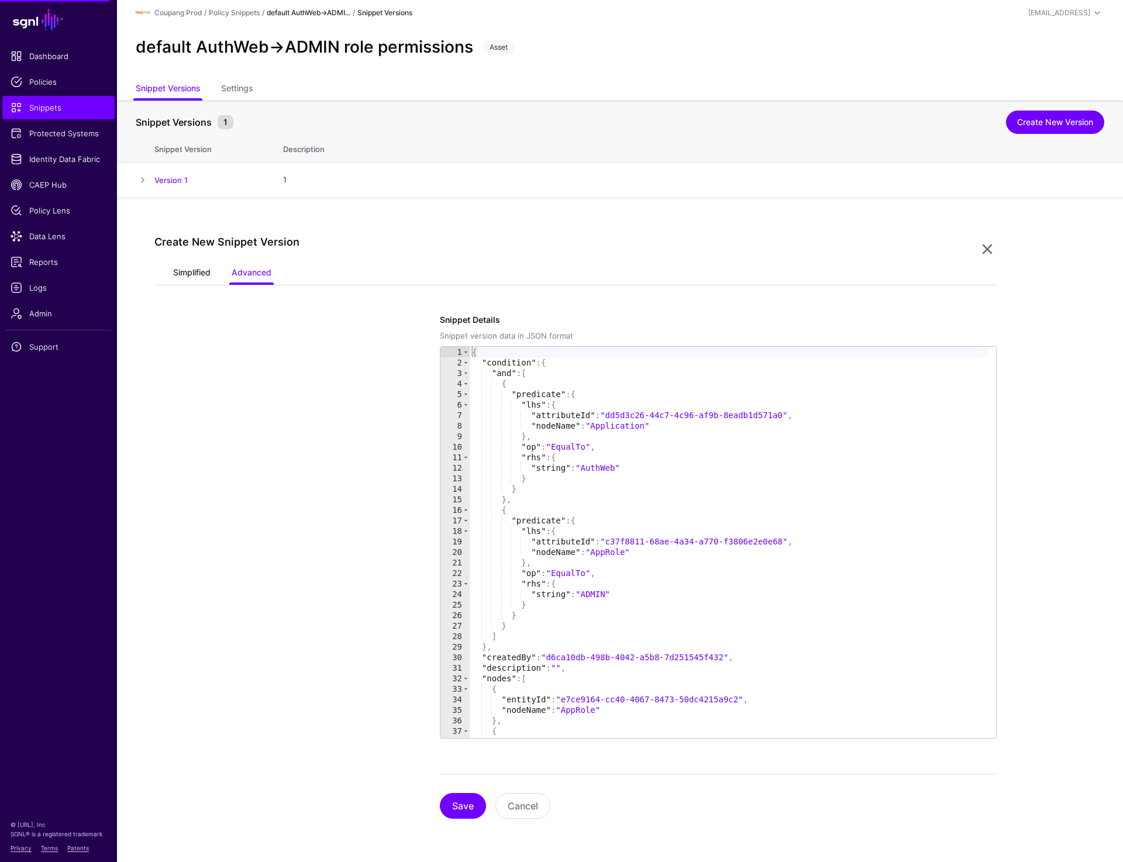
click at [183, 264] on link "Simplified" at bounding box center [191, 274] width 37 height 22
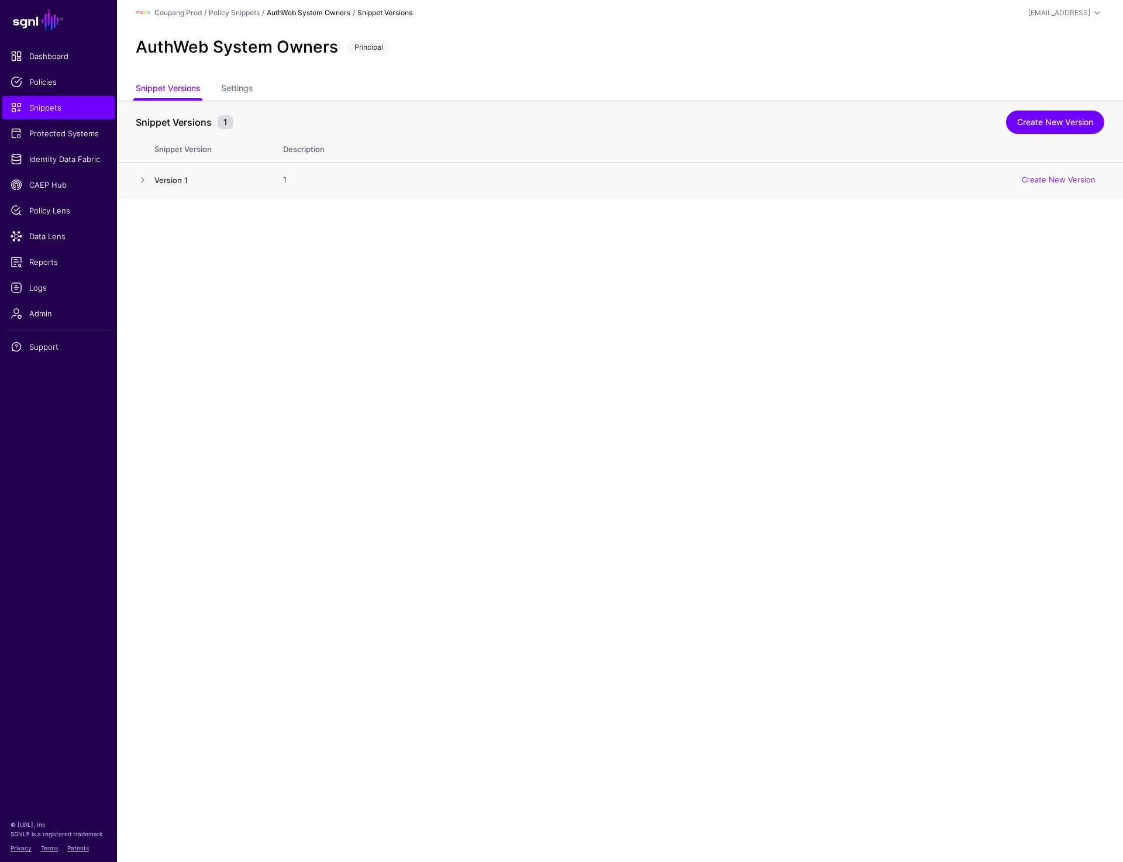
click at [164, 180] on link "Version 1" at bounding box center [170, 179] width 33 height 9
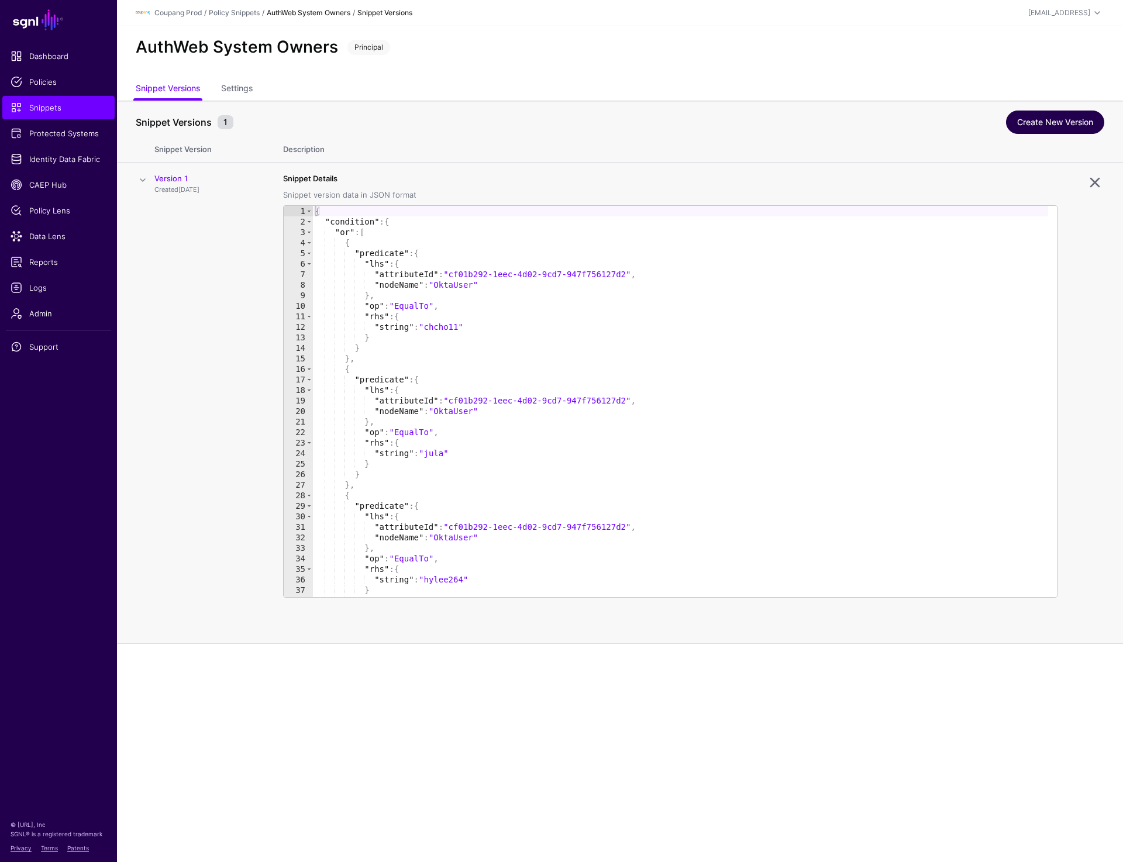
click at [1074, 125] on link "Create New Version" at bounding box center [1055, 122] width 98 height 23
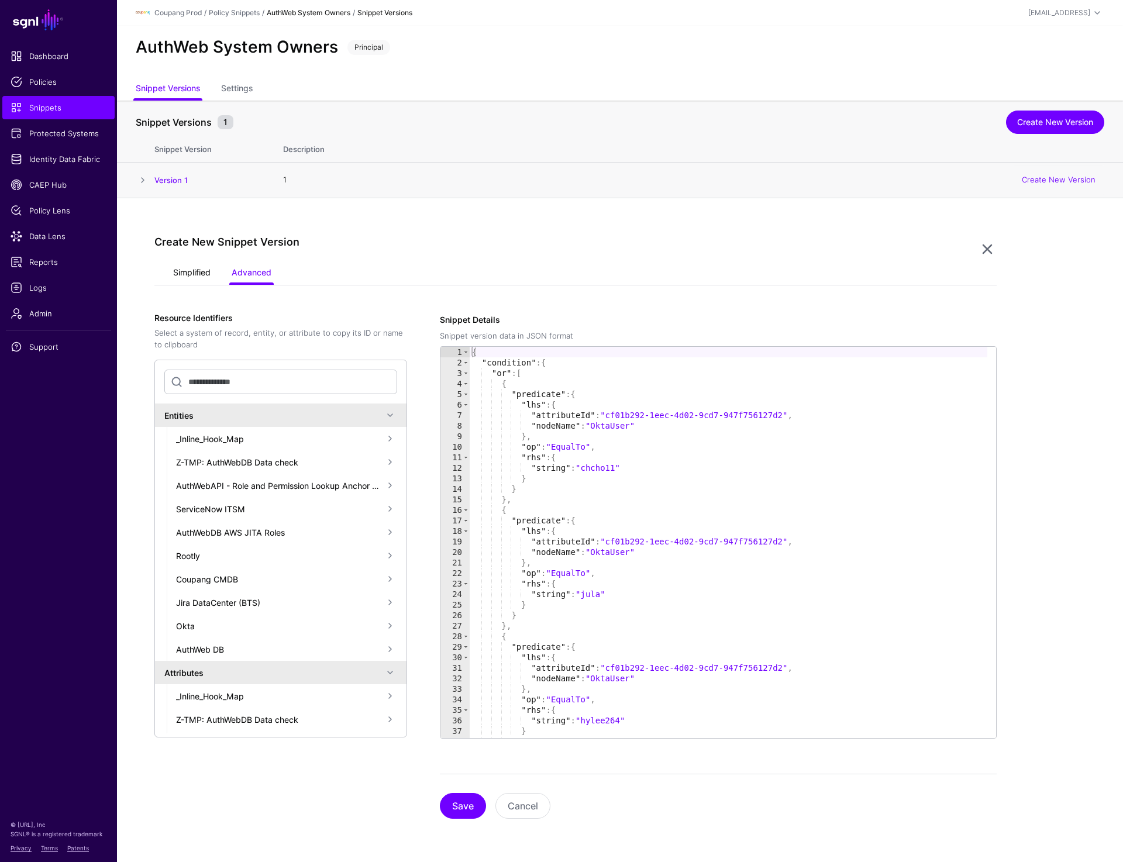
click at [194, 274] on link "Simplified" at bounding box center [191, 274] width 37 height 22
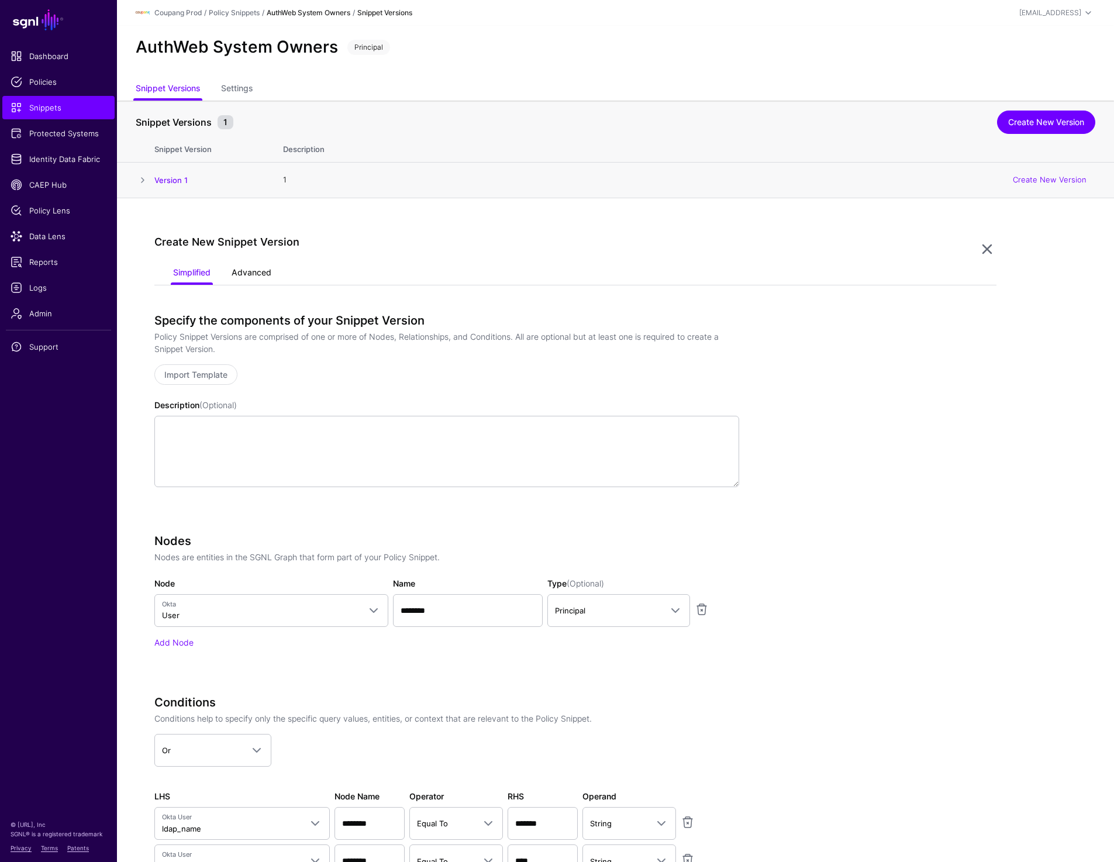
click at [262, 267] on link "Advanced" at bounding box center [252, 274] width 40 height 22
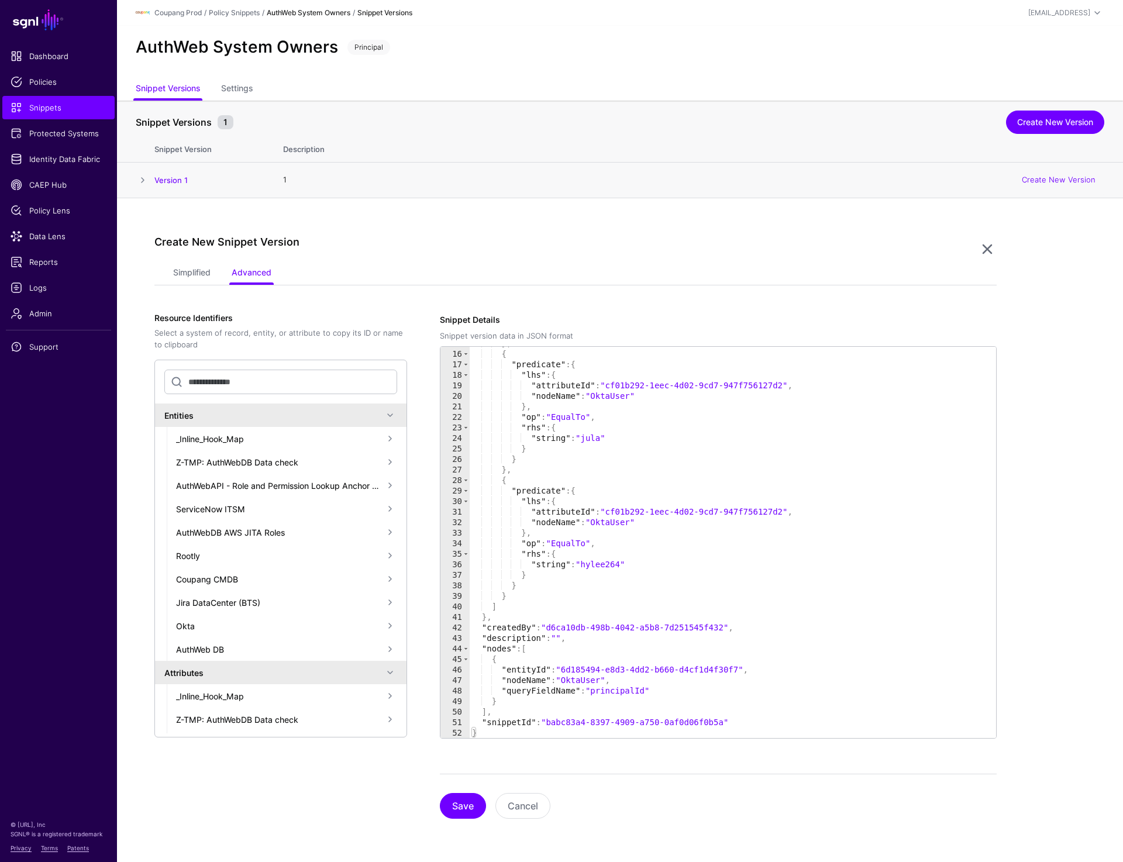
scroll to position [156, 0]
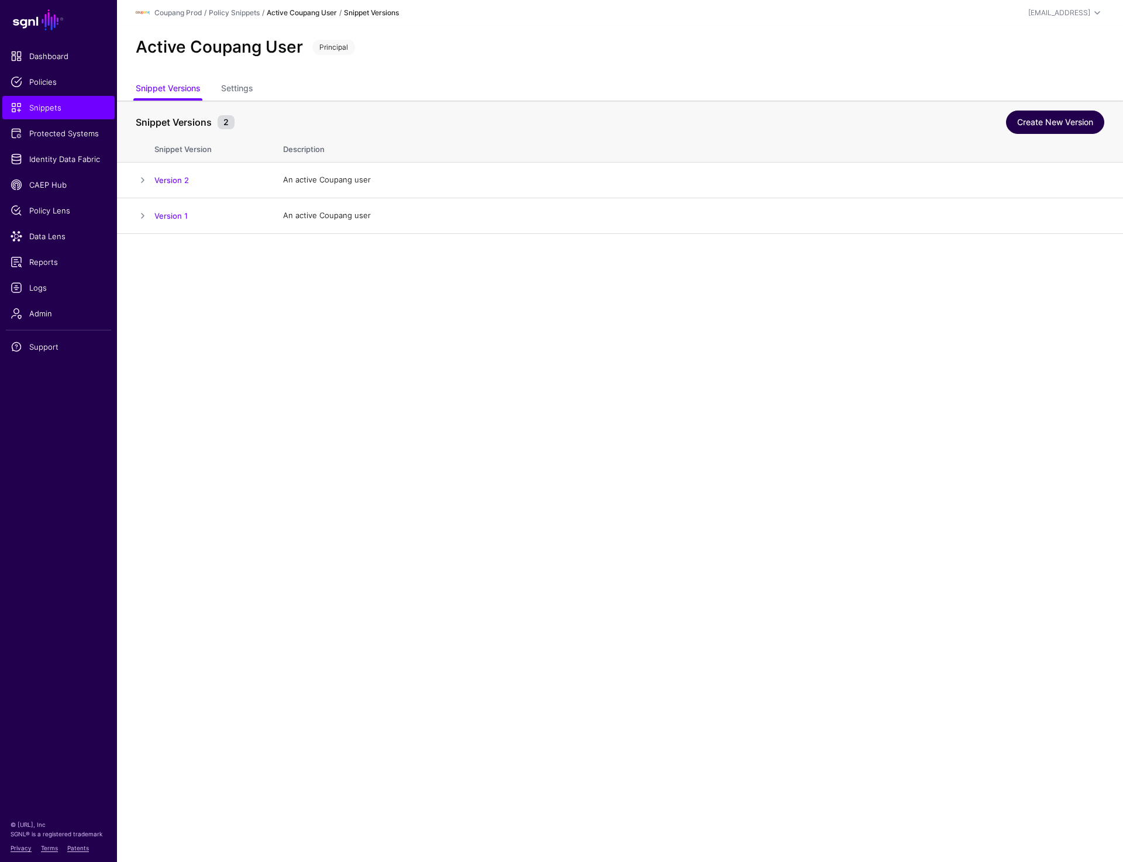
click at [1052, 125] on link "Create New Version" at bounding box center [1055, 122] width 98 height 23
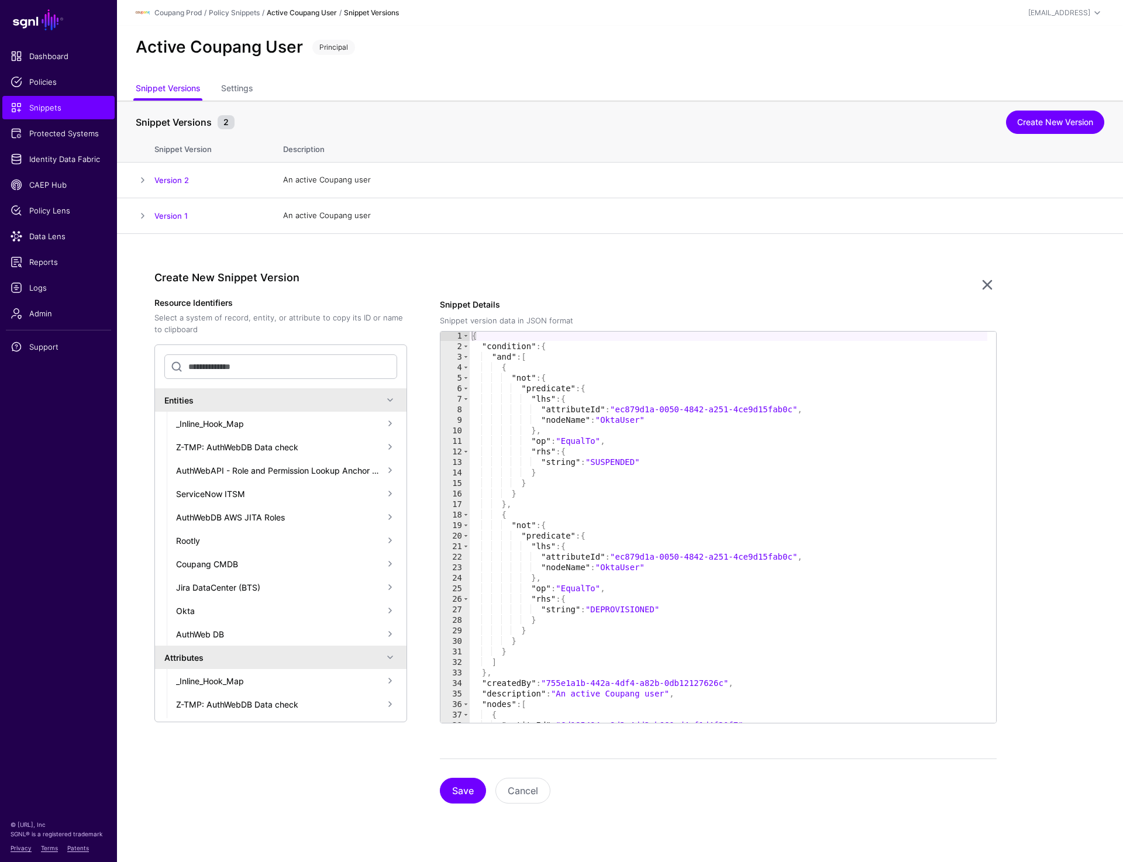
scroll to position [72, 0]
